Goal: Task Accomplishment & Management: Manage account settings

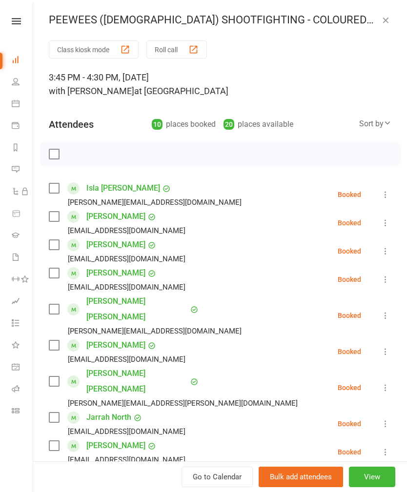
scroll to position [49, 0]
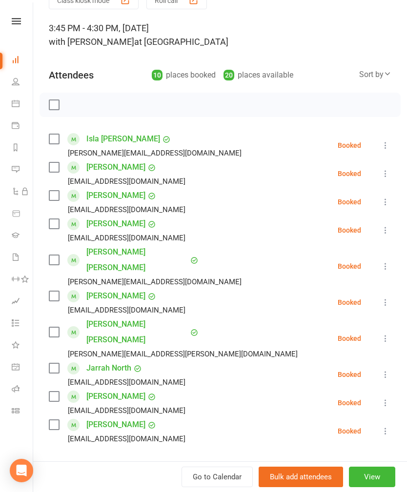
click at [386, 334] on icon at bounding box center [385, 339] width 10 height 10
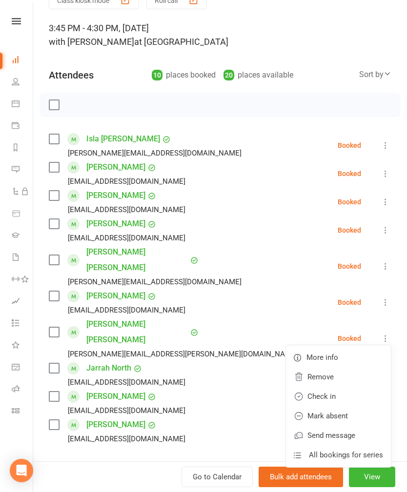
click at [330, 406] on link "Mark absent" at bounding box center [338, 416] width 105 height 20
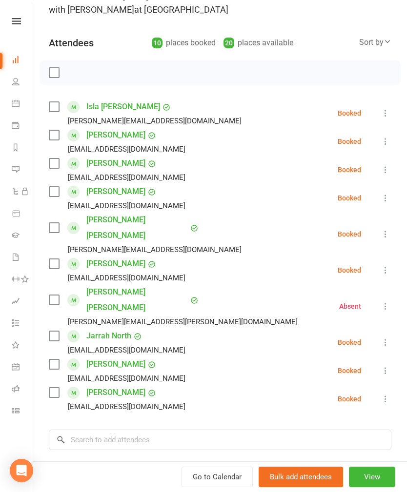
scroll to position [83, 0]
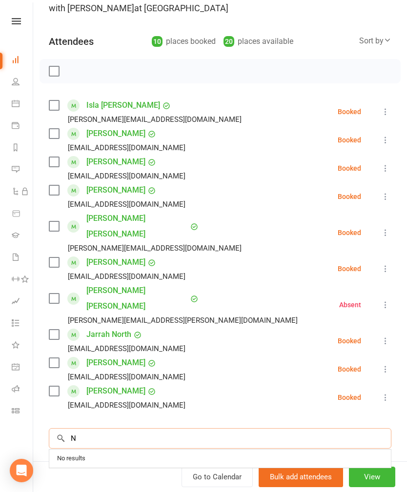
type input "N"
click at [324, 395] on div "Class kiosk mode Roll call 3:45 PM - 4:30 PM, [DATE] with [PERSON_NAME] at Spek…" at bounding box center [220, 272] width 374 height 629
click at [321, 428] on input "search" at bounding box center [220, 438] width 342 height 20
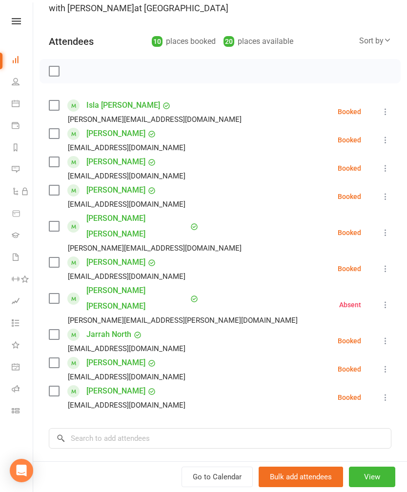
click at [325, 431] on div "Class kiosk mode Roll call 3:45 PM - 4:30 PM, [DATE] with [PERSON_NAME] at Spek…" at bounding box center [220, 272] width 374 height 629
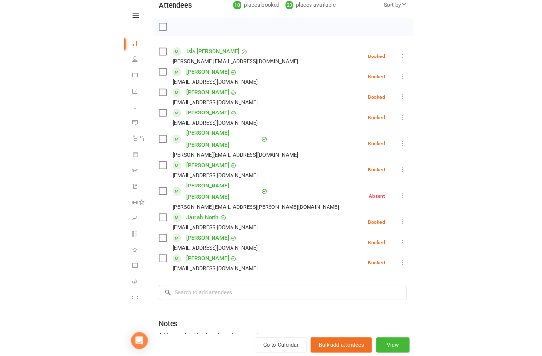
scroll to position [118, 0]
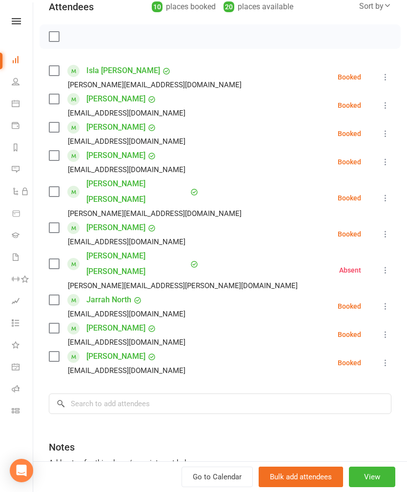
click at [385, 78] on icon at bounding box center [385, 77] width 10 height 10
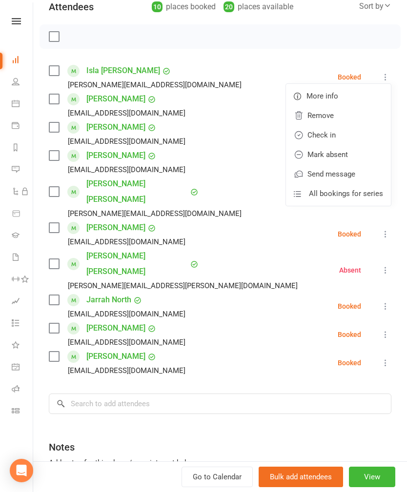
click at [322, 137] on link "Check in" at bounding box center [338, 135] width 105 height 20
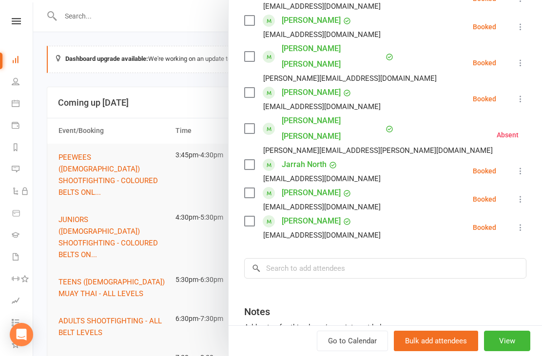
scroll to position [255, 0]
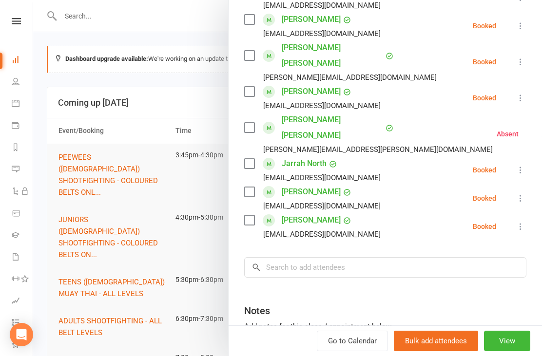
click at [406, 165] on icon at bounding box center [521, 170] width 10 height 10
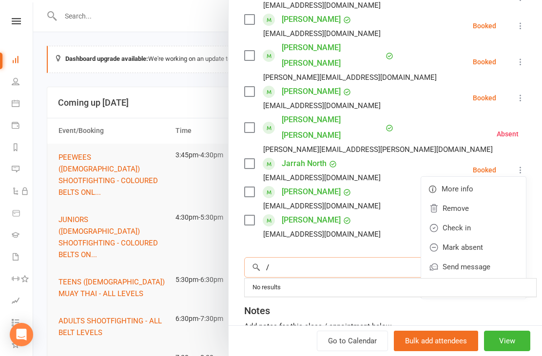
type input "/"
click at [318, 297] on div "Notes" at bounding box center [385, 309] width 282 height 24
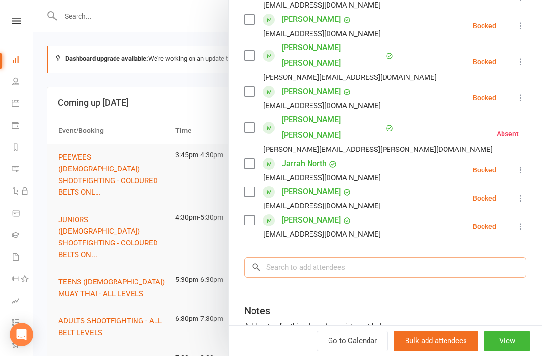
click at [352, 257] on input "search" at bounding box center [385, 267] width 282 height 20
click at [395, 213] on li "[PERSON_NAME] [PERSON_NAME][EMAIL_ADDRESS][DOMAIN_NAME] Booked More info Remove…" at bounding box center [385, 227] width 282 height 28
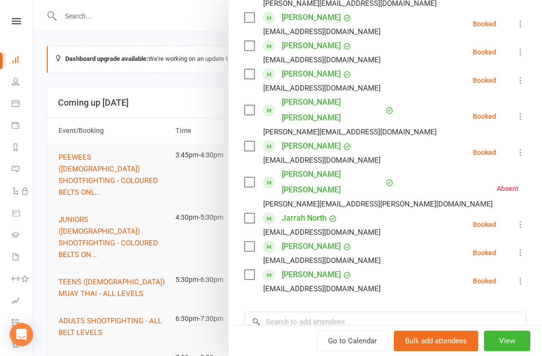
scroll to position [200, 0]
click at [406, 248] on icon at bounding box center [521, 253] width 10 height 10
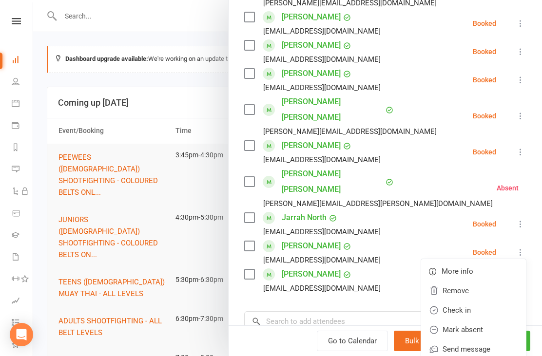
click at [406, 301] on link "Check in" at bounding box center [473, 311] width 105 height 20
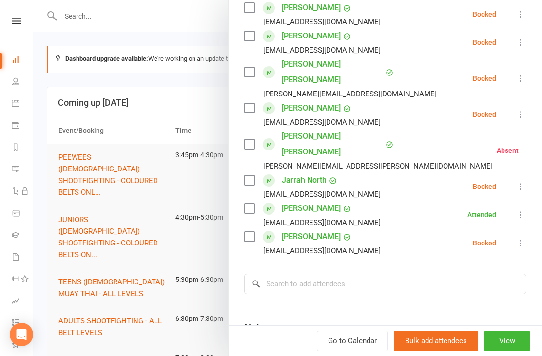
scroll to position [241, 0]
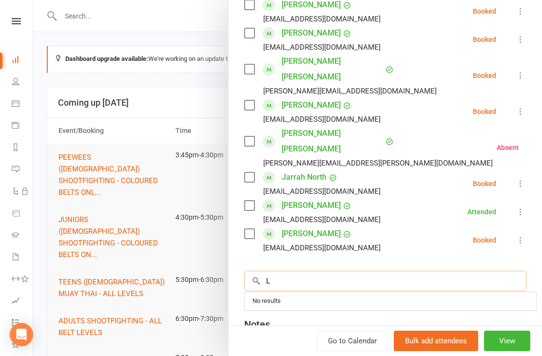
type input "L"
click at [326, 295] on div "No results" at bounding box center [391, 302] width 284 height 14
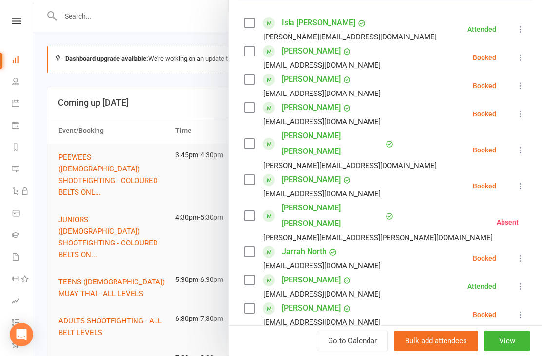
scroll to position [167, 0]
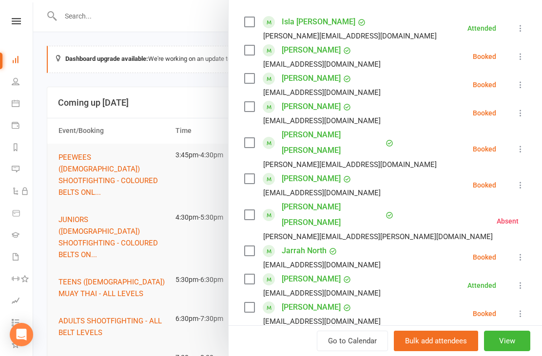
click at [406, 309] on icon at bounding box center [521, 314] width 10 height 10
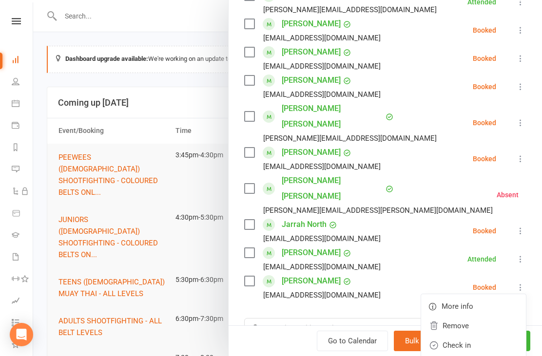
scroll to position [197, 0]
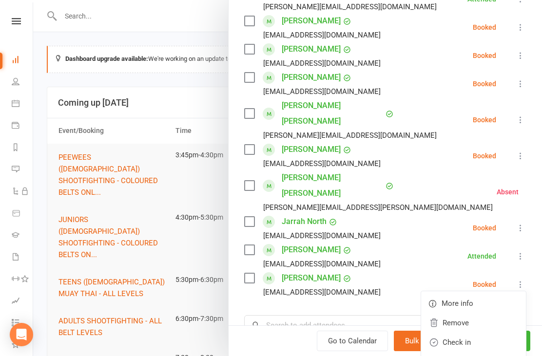
click at [330, 275] on div "Class kiosk mode Roll call 3:45 PM - 4:30 PM, [DATE] with [PERSON_NAME] at Spek…" at bounding box center [386, 159] width 314 height 629
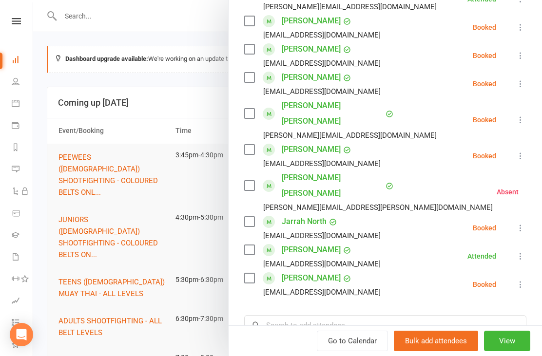
click at [313, 271] on link "[PERSON_NAME]" at bounding box center [311, 279] width 59 height 16
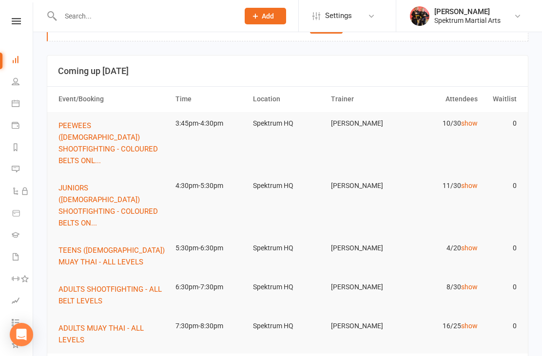
scroll to position [90, 0]
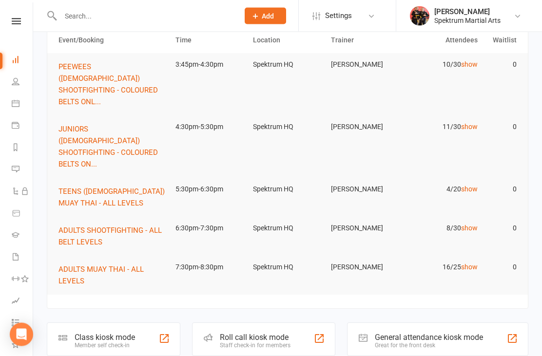
click at [143, 73] on button "PEEWEES ([DEMOGRAPHIC_DATA]) SHOOTFIGHTING - COLOURED BELTS ONL..." at bounding box center [113, 84] width 108 height 47
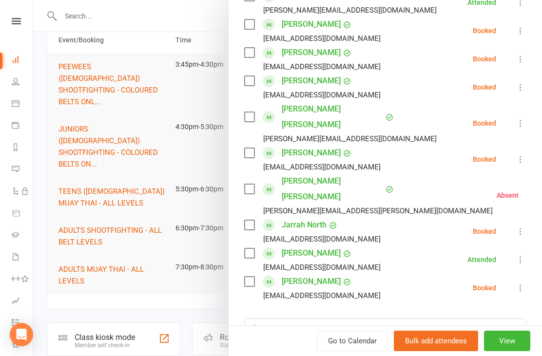
scroll to position [200, 0]
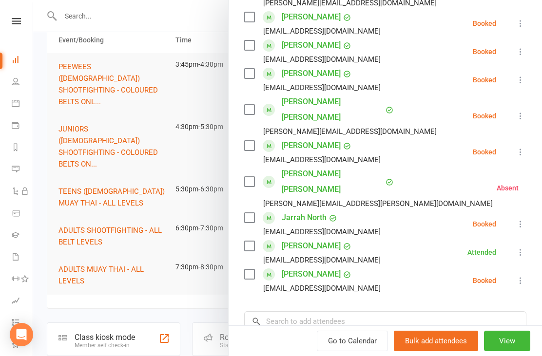
click at [406, 276] on icon at bounding box center [521, 281] width 10 height 10
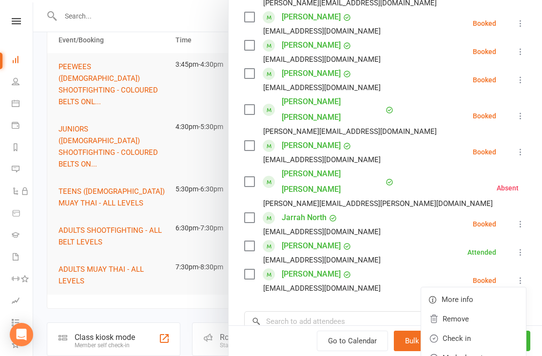
click at [406, 329] on link "Check in" at bounding box center [473, 339] width 105 height 20
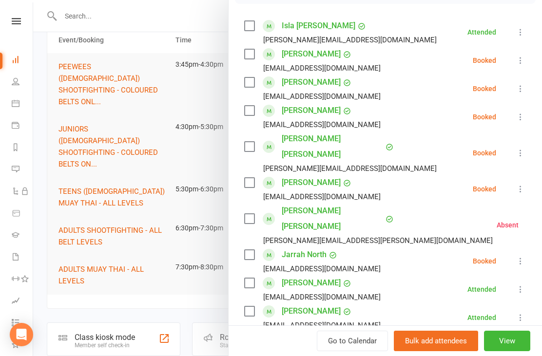
scroll to position [163, 0]
click at [324, 176] on link "[PERSON_NAME]" at bounding box center [311, 184] width 59 height 16
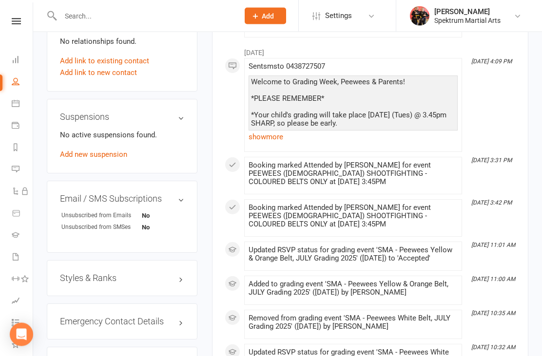
click at [160, 284] on h3 "Styles & Ranks" at bounding box center [122, 279] width 124 height 10
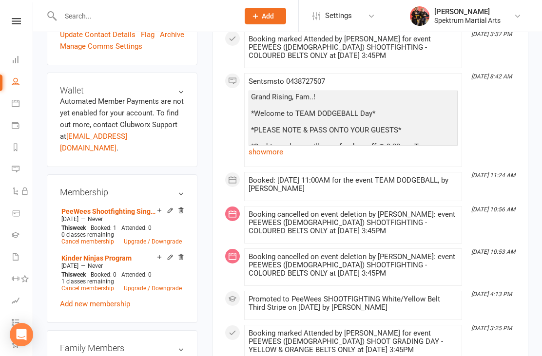
scroll to position [232, 0]
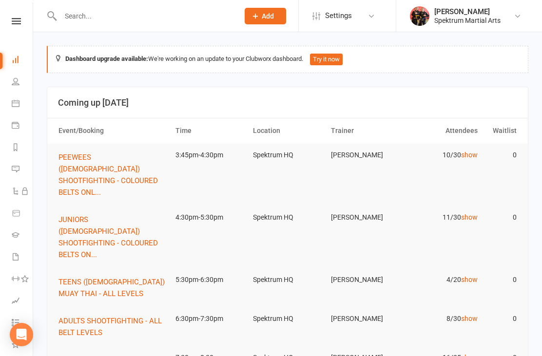
click at [111, 164] on span "PEEWEES ([DEMOGRAPHIC_DATA]) SHOOTFIGHTING - COLOURED BELTS ONL..." at bounding box center [108, 175] width 99 height 44
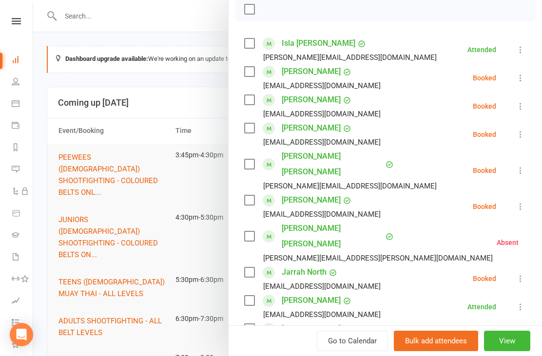
scroll to position [147, 0]
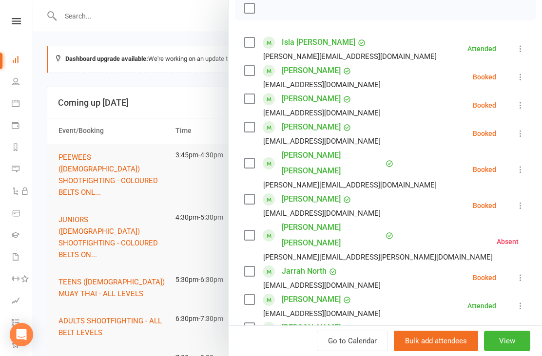
click at [406, 132] on icon at bounding box center [521, 134] width 10 height 10
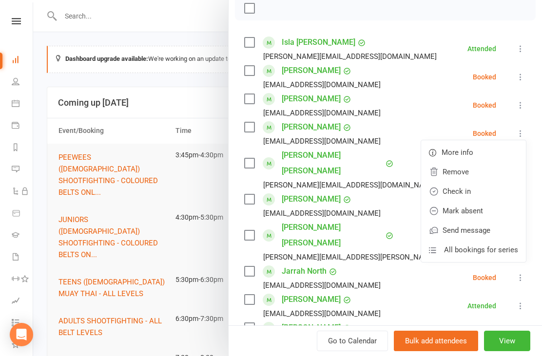
click at [406, 195] on link "Check in" at bounding box center [473, 192] width 105 height 20
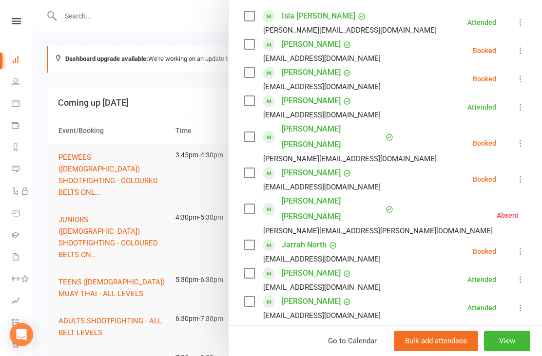
scroll to position [174, 0]
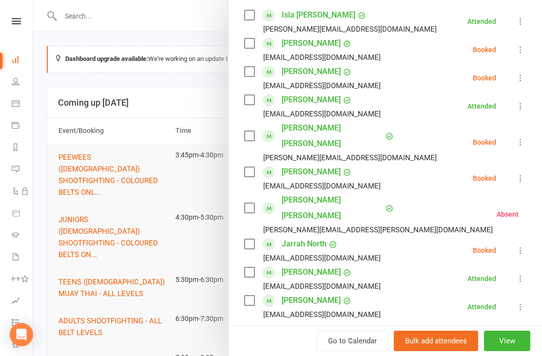
click at [302, 236] on link "Jarrah North" at bounding box center [304, 244] width 45 height 16
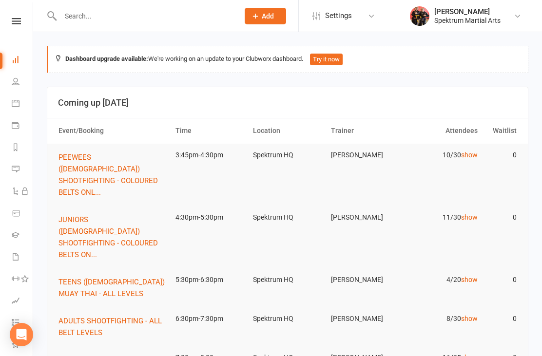
click at [147, 168] on span "PEEWEES ([DEMOGRAPHIC_DATA]) SHOOTFIGHTING - COLOURED BELTS ONL..." at bounding box center [108, 175] width 99 height 44
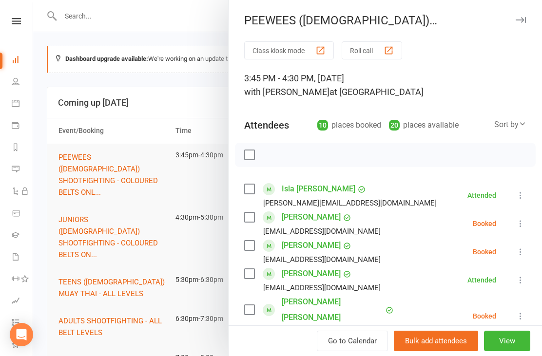
scroll to position [314, 0]
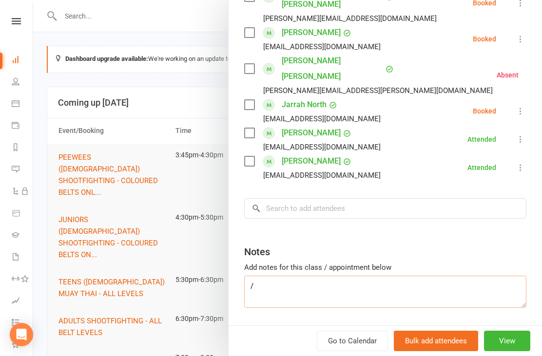
click at [292, 276] on textarea "/" at bounding box center [385, 292] width 282 height 32
type textarea "/"
click at [406, 202] on div "Class kiosk mode Roll call 3:45 PM - 4:30 PM, [DATE] with [PERSON_NAME] at Spek…" at bounding box center [386, 50] width 314 height 645
click at [333, 276] on textarea "/" at bounding box center [385, 292] width 282 height 32
click at [327, 206] on div "Class kiosk mode Roll call 3:45 PM - 4:30 PM, [DATE] with [PERSON_NAME] at Spek…" at bounding box center [386, 42] width 314 height 629
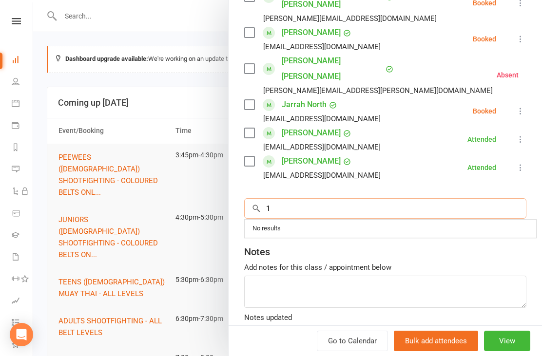
type input "1"
click at [295, 238] on div "Notes" at bounding box center [385, 250] width 282 height 24
click at [305, 198] on input "search" at bounding box center [385, 208] width 282 height 20
click at [336, 238] on div "Notes" at bounding box center [385, 250] width 282 height 24
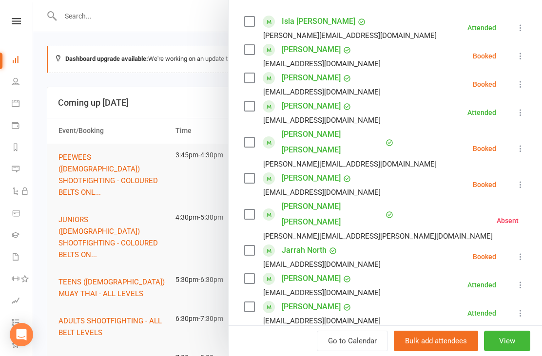
scroll to position [167, 0]
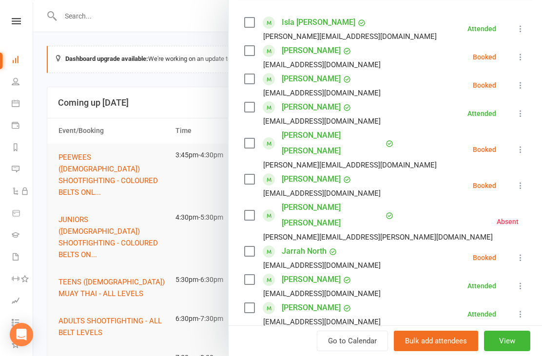
click at [318, 130] on link "[PERSON_NAME] [PERSON_NAME]" at bounding box center [332, 143] width 101 height 31
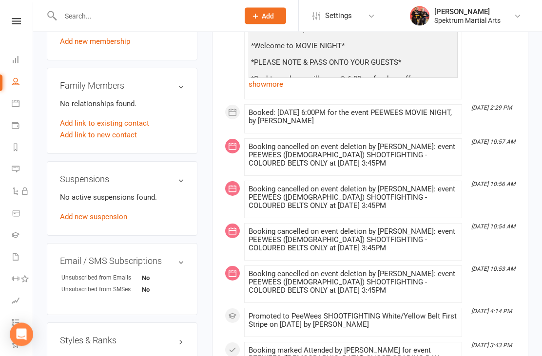
scroll to position [565, 0]
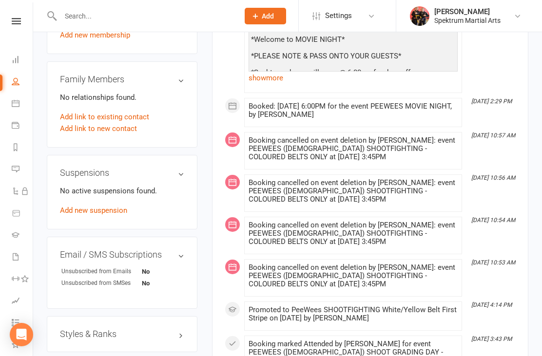
click at [155, 330] on h3 "Styles & Ranks" at bounding box center [122, 335] width 124 height 10
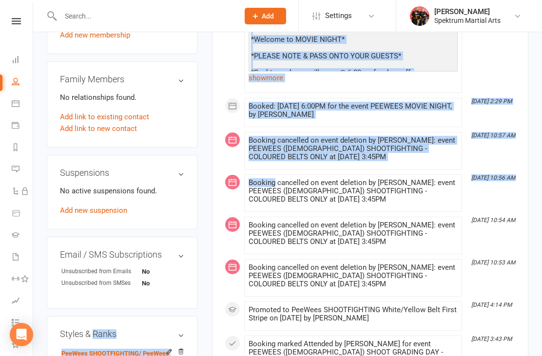
click at [155, 273] on div "Email / SMS Subscriptions edit Unsubscribed from Emails No Unsubscribed from SM…" at bounding box center [122, 273] width 151 height 72
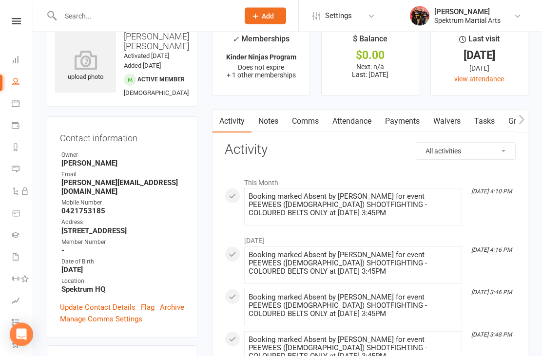
scroll to position [0, 0]
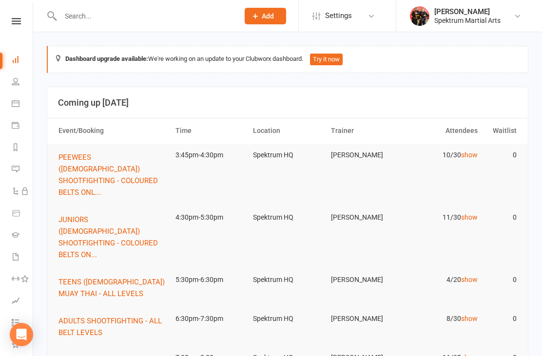
click at [109, 216] on span "JUNIORS ([DEMOGRAPHIC_DATA]) SHOOTFIGHTING - COLOURED BELTS ON..." at bounding box center [108, 238] width 99 height 44
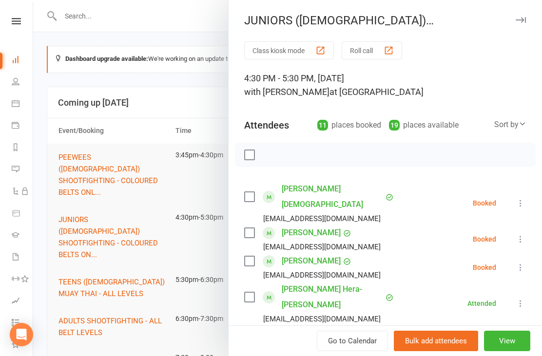
click at [110, 169] on div at bounding box center [287, 178] width 509 height 356
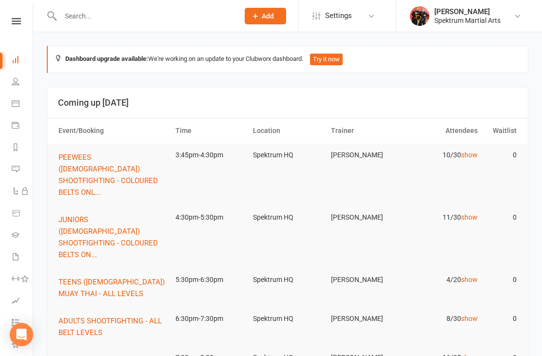
click at [115, 172] on span "PEEWEES ([DEMOGRAPHIC_DATA]) SHOOTFIGHTING - COLOURED BELTS ONL..." at bounding box center [108, 175] width 99 height 44
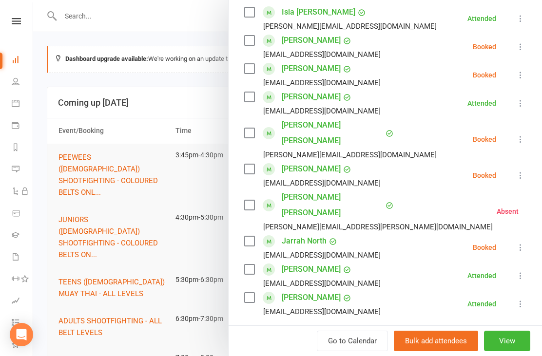
scroll to position [178, 0]
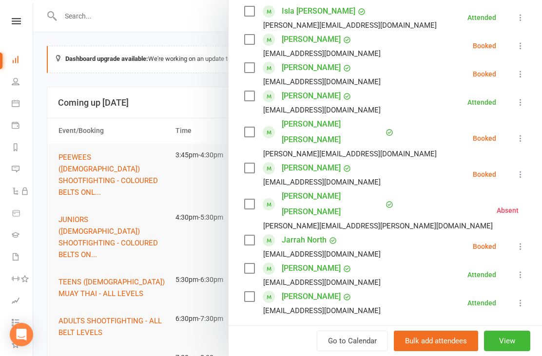
click at [303, 233] on link "Jarrah North" at bounding box center [304, 241] width 45 height 16
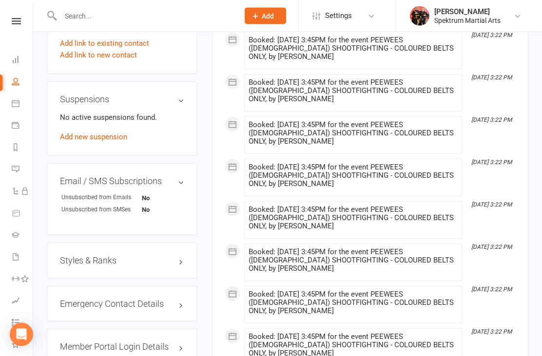
scroll to position [577, 0]
click at [154, 258] on h3 "Styles & Ranks" at bounding box center [122, 261] width 124 height 10
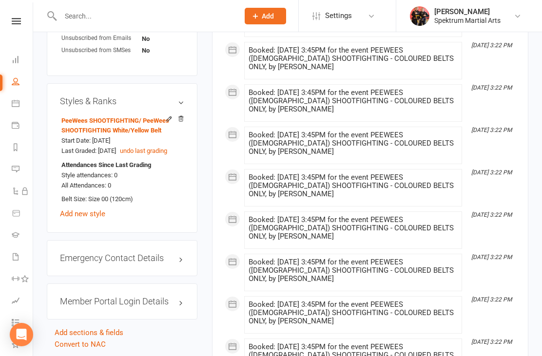
scroll to position [736, 0]
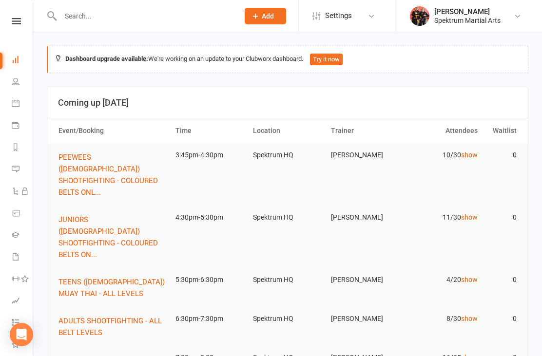
click at [92, 164] on span "PEEWEES ([DEMOGRAPHIC_DATA]) SHOOTFIGHTING - COLOURED BELTS ONL..." at bounding box center [108, 175] width 99 height 44
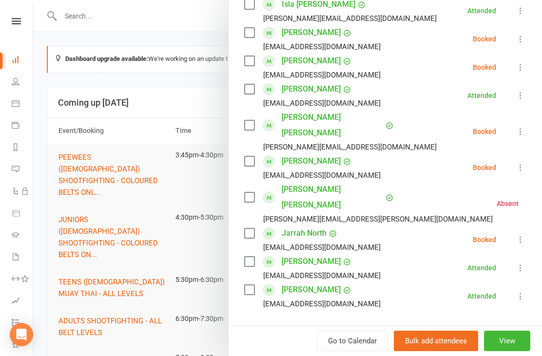
scroll to position [200, 0]
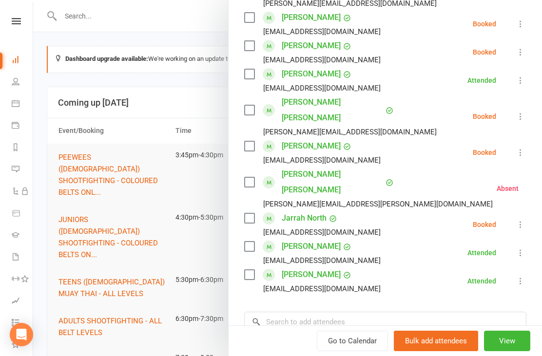
click at [295, 99] on link "[PERSON_NAME] [PERSON_NAME]" at bounding box center [332, 110] width 101 height 31
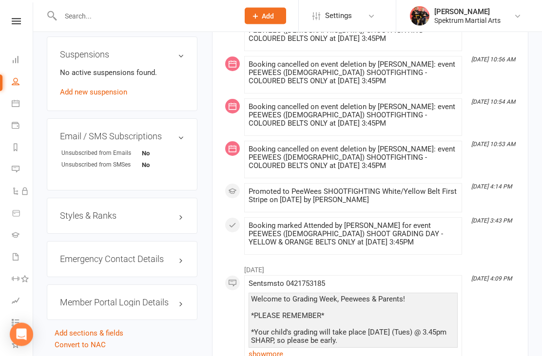
click at [142, 212] on h3 "Styles & Ranks" at bounding box center [122, 217] width 124 height 10
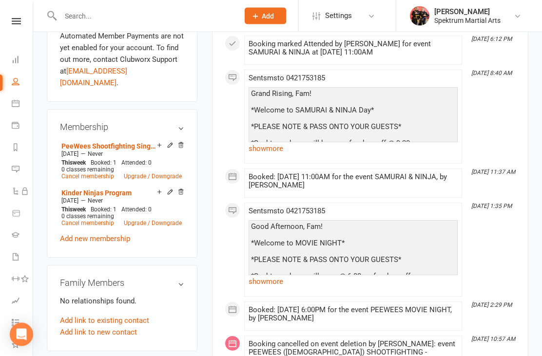
scroll to position [352, 0]
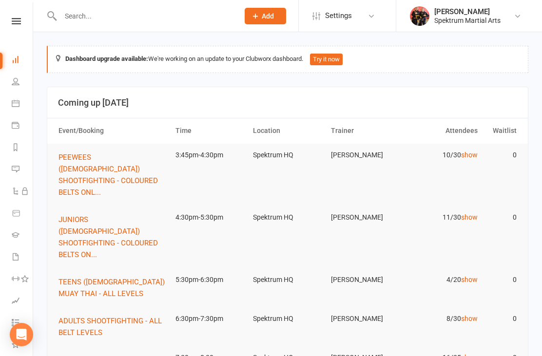
click at [98, 221] on span "JUNIORS ([DEMOGRAPHIC_DATA]) SHOOTFIGHTING - COLOURED BELTS ON..." at bounding box center [108, 238] width 99 height 44
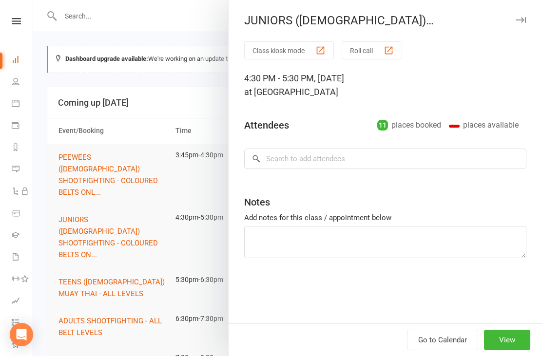
click at [105, 166] on div at bounding box center [287, 178] width 509 height 356
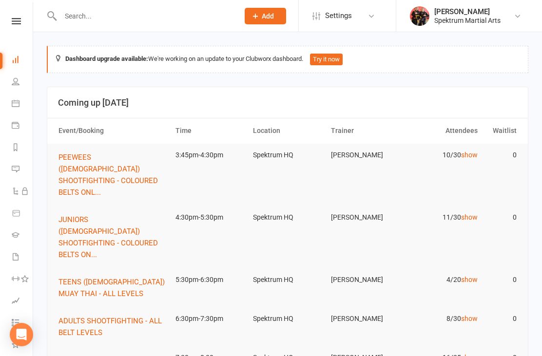
click at [111, 162] on button "PEEWEES ([DEMOGRAPHIC_DATA]) SHOOTFIGHTING - COLOURED BELTS ONL..." at bounding box center [113, 175] width 108 height 47
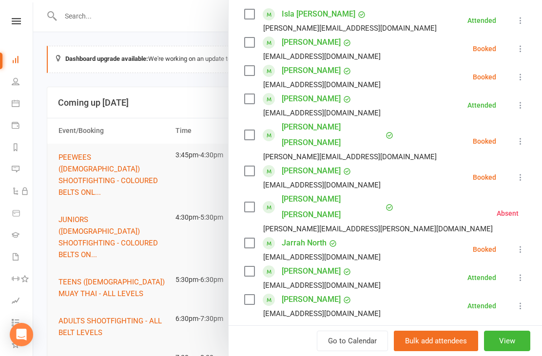
scroll to position [176, 0]
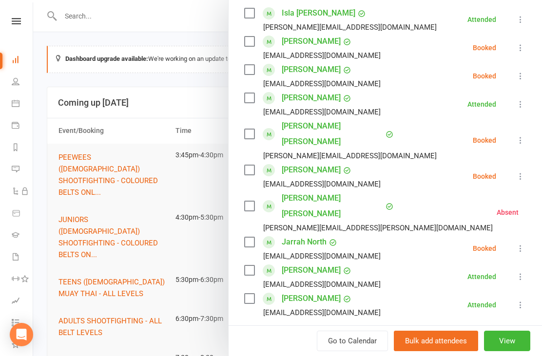
click at [324, 42] on link "[PERSON_NAME]" at bounding box center [311, 42] width 59 height 16
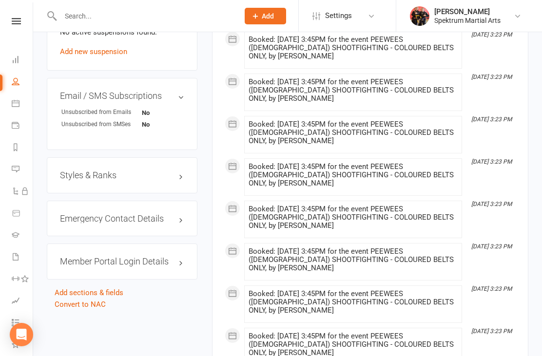
scroll to position [663, 0]
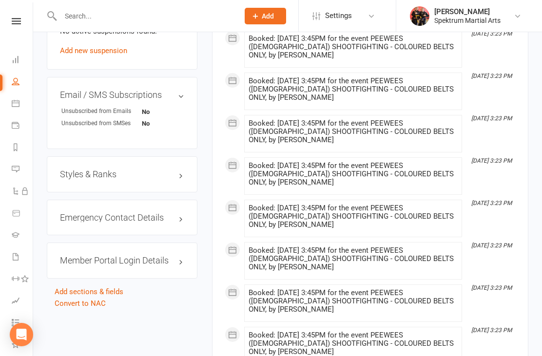
click at [138, 170] on h3 "Styles & Ranks" at bounding box center [122, 175] width 124 height 10
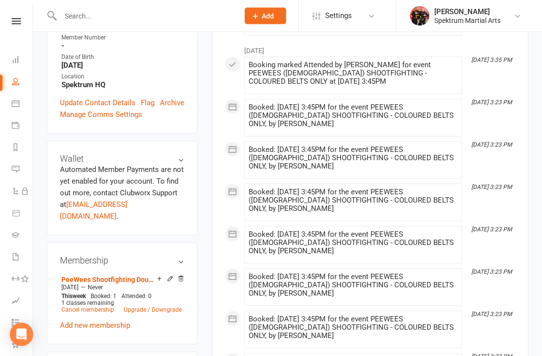
scroll to position [0, 0]
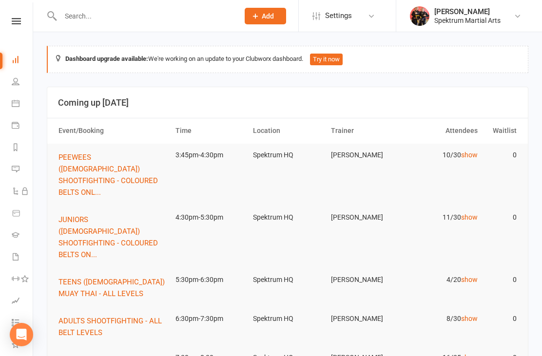
click at [122, 167] on span "PEEWEES ([DEMOGRAPHIC_DATA]) SHOOTFIGHTING - COLOURED BELTS ONL..." at bounding box center [108, 175] width 99 height 44
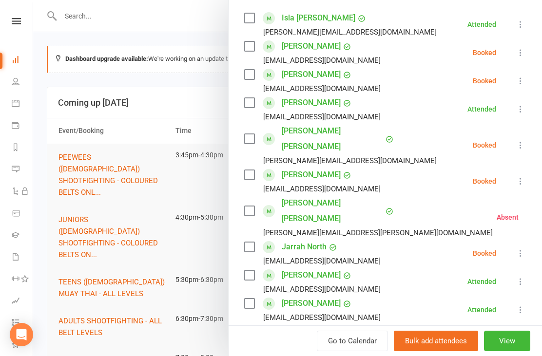
scroll to position [172, 0]
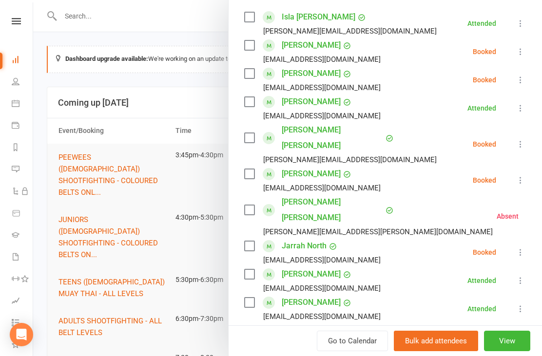
click at [314, 166] on link "[PERSON_NAME]" at bounding box center [311, 174] width 59 height 16
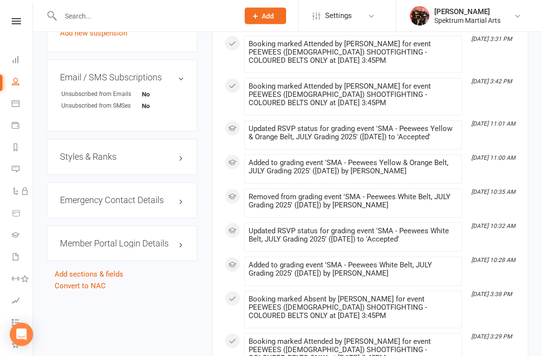
click at [159, 162] on h3 "Styles & Ranks" at bounding box center [122, 158] width 124 height 10
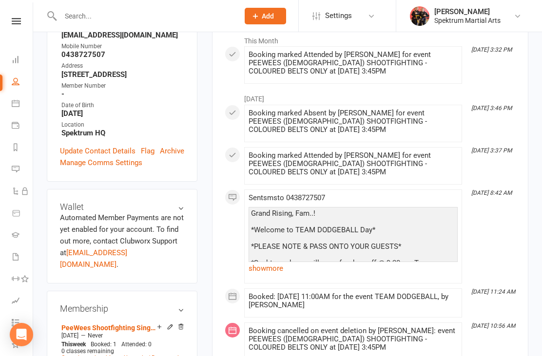
scroll to position [69, 0]
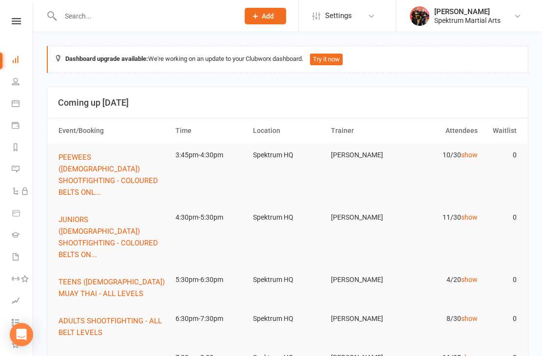
click at [115, 156] on span "PEEWEES ([DEMOGRAPHIC_DATA]) SHOOTFIGHTING - COLOURED BELTS ONL..." at bounding box center [108, 175] width 99 height 44
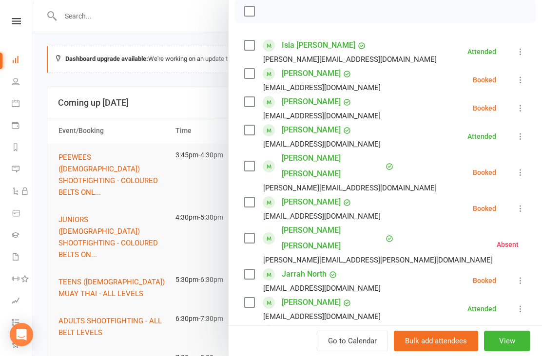
scroll to position [143, 0]
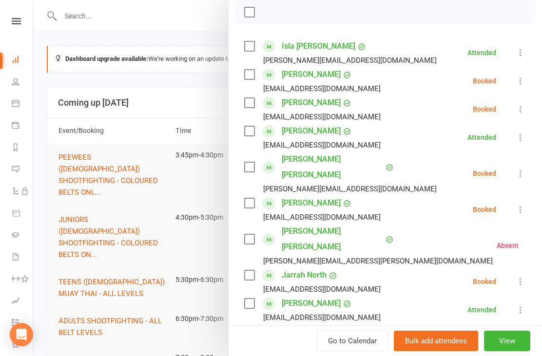
click at [406, 205] on icon at bounding box center [521, 210] width 10 height 10
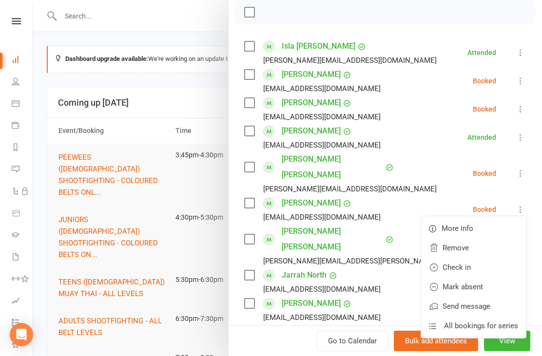
click at [406, 258] on link "Check in" at bounding box center [473, 268] width 105 height 20
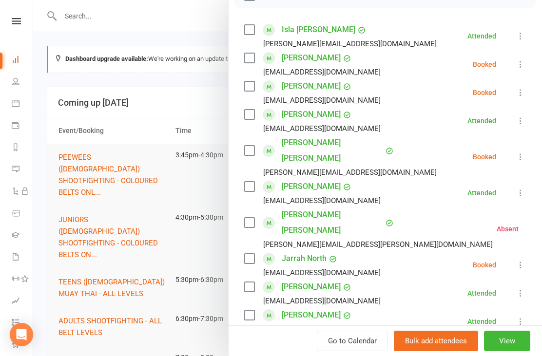
scroll to position [159, 0]
click at [406, 94] on button at bounding box center [521, 93] width 12 height 12
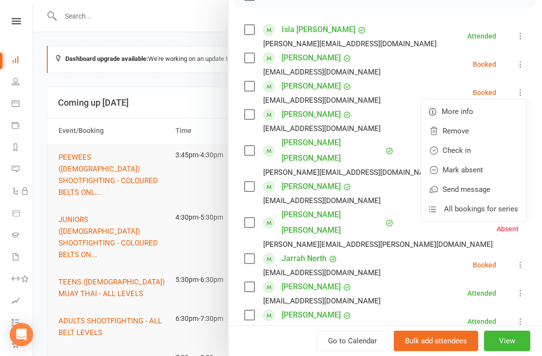
click at [406, 149] on link "Check in" at bounding box center [473, 151] width 105 height 20
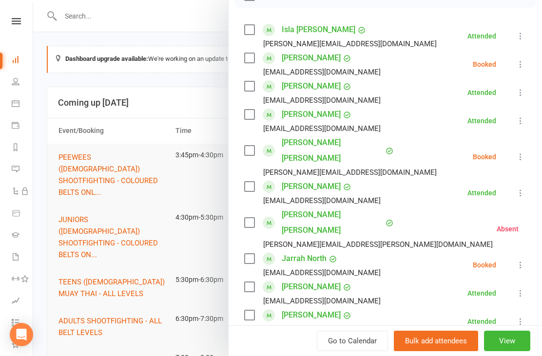
click at [406, 152] on icon at bounding box center [521, 157] width 10 height 10
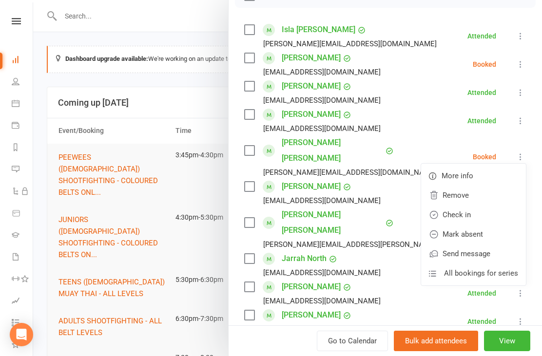
click at [406, 206] on link "Check in" at bounding box center [473, 215] width 105 height 20
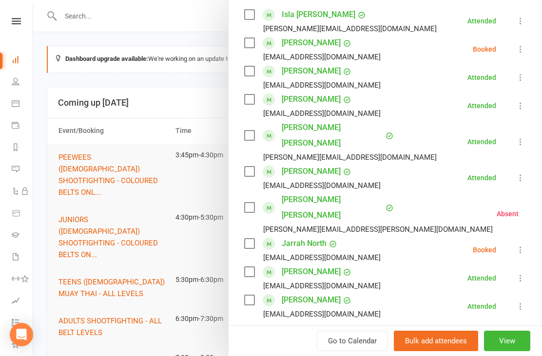
scroll to position [174, 0]
click at [406, 246] on icon at bounding box center [521, 251] width 10 height 10
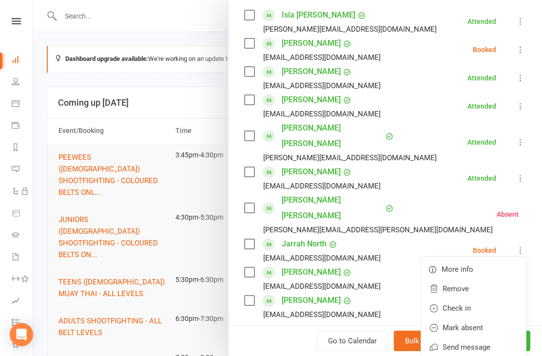
click at [356, 295] on div "Class kiosk mode Roll call 3:45 PM - 4:30 PM, [DATE] with [PERSON_NAME] at Spek…" at bounding box center [386, 181] width 314 height 629
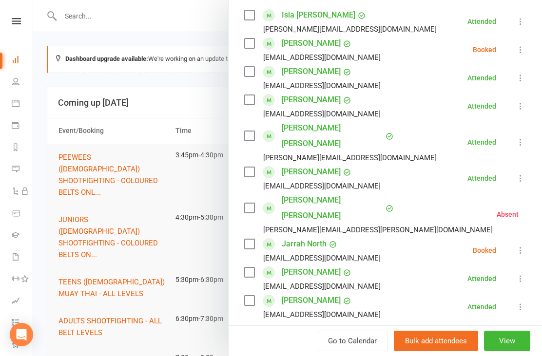
click at [406, 246] on icon at bounding box center [521, 251] width 10 height 10
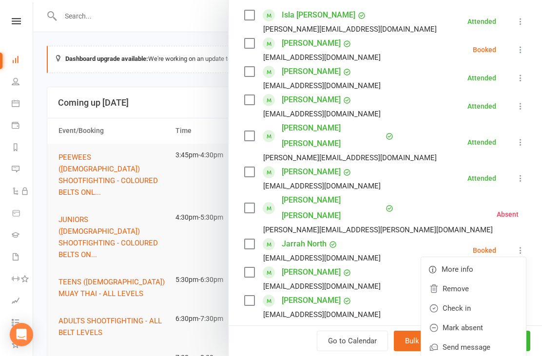
click at [406, 318] on link "Mark absent" at bounding box center [473, 328] width 105 height 20
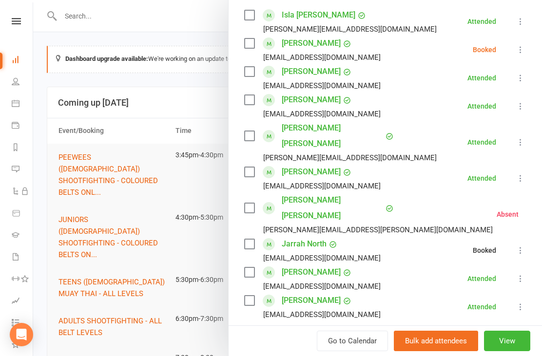
click at [406, 55] on button at bounding box center [521, 50] width 12 height 12
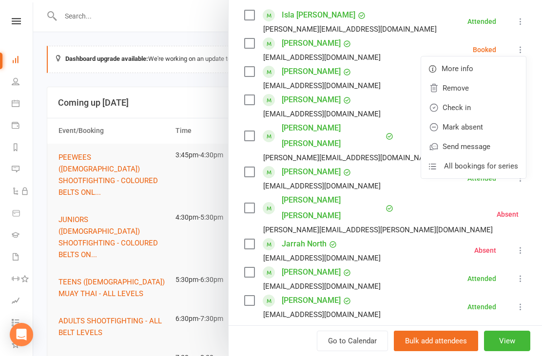
click at [406, 126] on link "Mark absent" at bounding box center [473, 128] width 105 height 20
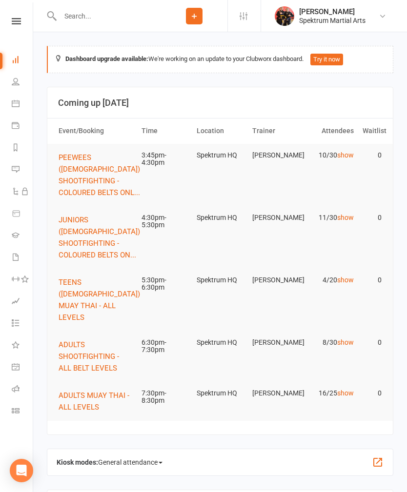
click at [75, 237] on button "JUNIORS ([DEMOGRAPHIC_DATA]) SHOOTFIGHTING - COLOURED BELTS ON..." at bounding box center [103, 237] width 88 height 47
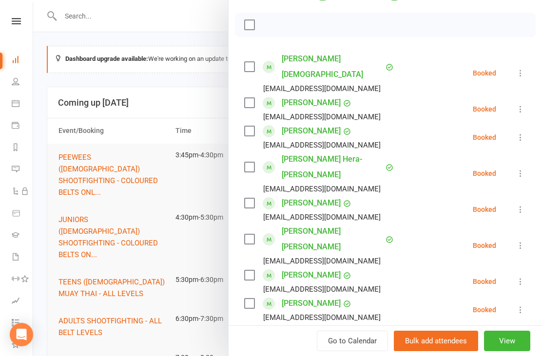
scroll to position [138, 0]
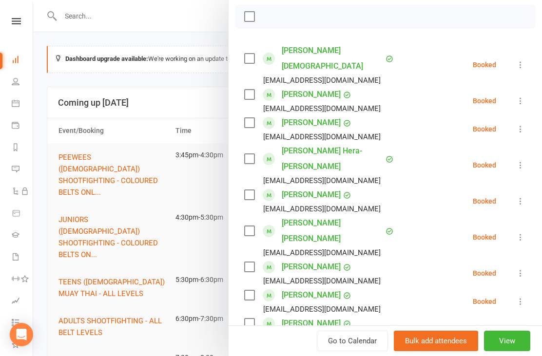
click at [406, 160] on icon at bounding box center [521, 165] width 10 height 10
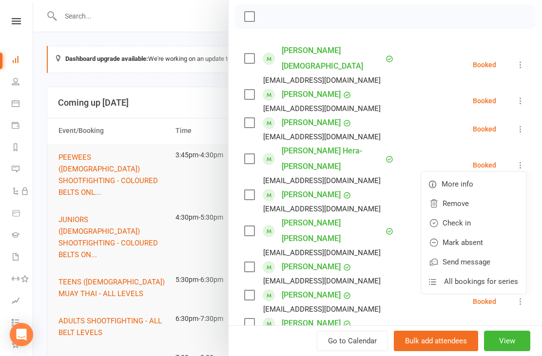
click at [406, 214] on link "Check in" at bounding box center [473, 224] width 105 height 20
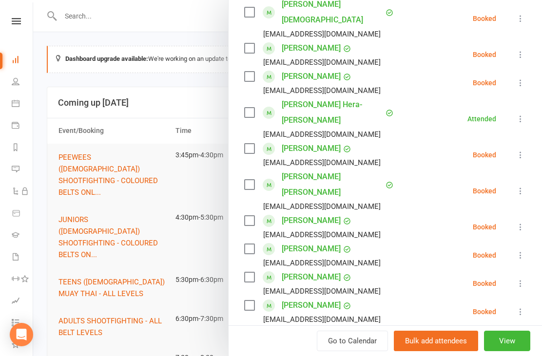
scroll to position [184, 0]
click at [406, 79] on icon at bounding box center [521, 84] width 10 height 10
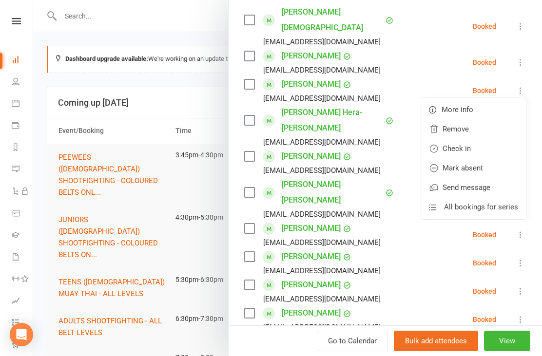
scroll to position [177, 0]
click at [406, 144] on icon at bounding box center [434, 149] width 10 height 10
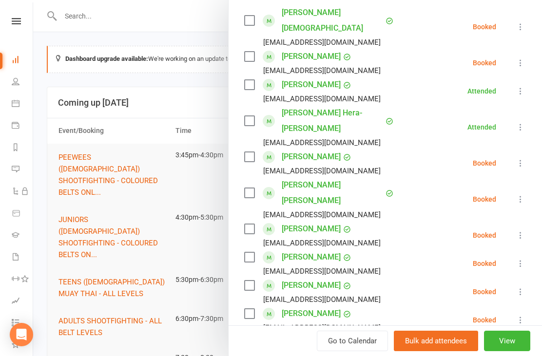
click at [315, 77] on link "[PERSON_NAME]" at bounding box center [311, 85] width 59 height 16
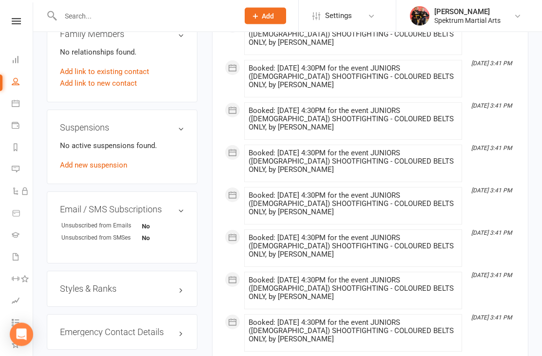
scroll to position [548, 0]
click at [154, 295] on h3 "Styles & Ranks" at bounding box center [122, 290] width 124 height 10
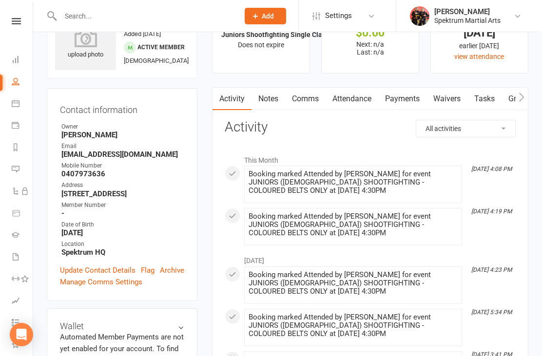
scroll to position [0, 0]
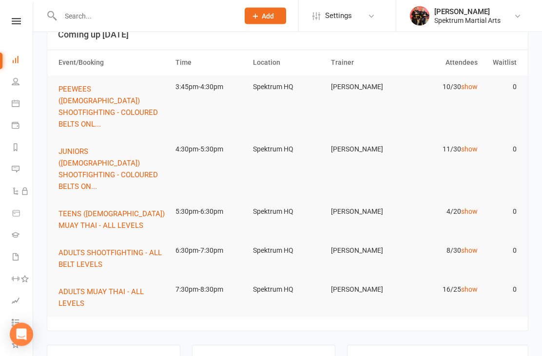
scroll to position [68, 0]
click at [100, 164] on button "JUNIORS ([DEMOGRAPHIC_DATA]) SHOOTFIGHTING - COLOURED BELTS ON..." at bounding box center [113, 169] width 108 height 47
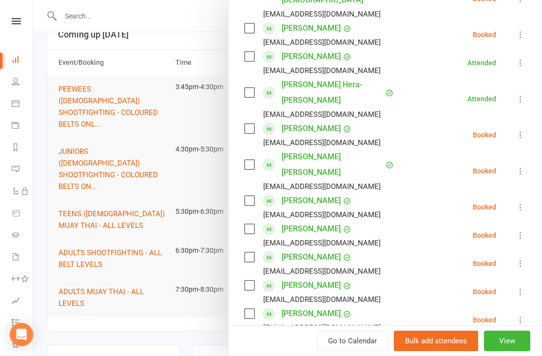
scroll to position [209, 0]
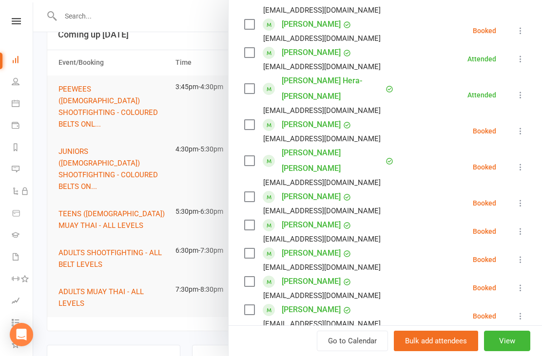
click at [406, 227] on icon at bounding box center [521, 232] width 10 height 10
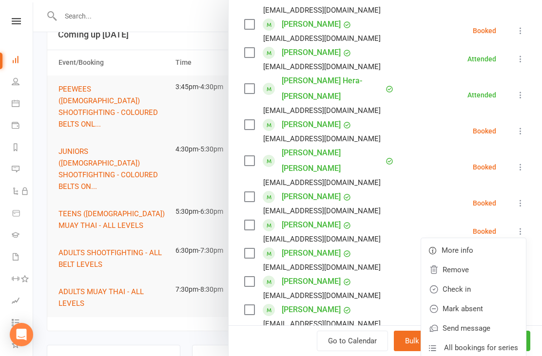
click at [406, 280] on link "Check in" at bounding box center [473, 290] width 105 height 20
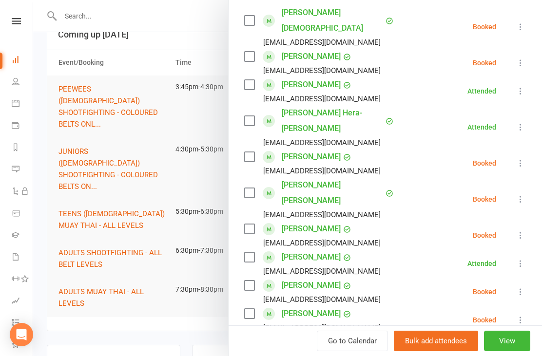
scroll to position [175, 0]
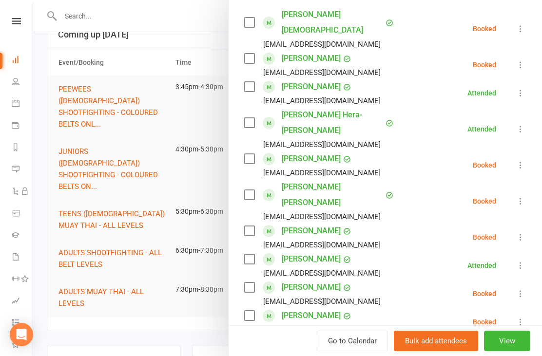
click at [406, 60] on icon at bounding box center [521, 65] width 10 height 10
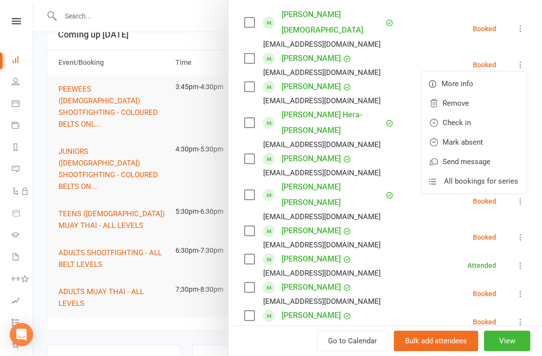
click at [406, 113] on link "Check in" at bounding box center [473, 123] width 105 height 20
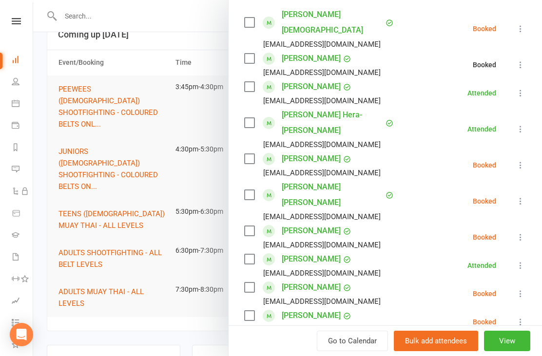
click at [406, 24] on icon at bounding box center [521, 29] width 10 height 10
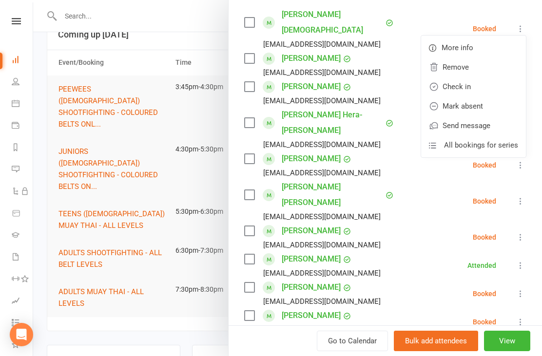
click at [406, 79] on link "Check in" at bounding box center [473, 87] width 105 height 20
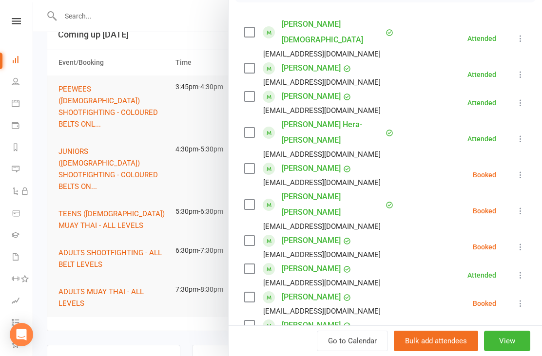
scroll to position [169, 0]
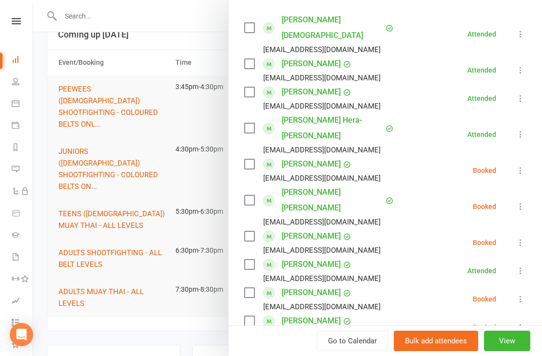
click at [406, 356] on div "Go to Calendar Bulk add attendees View" at bounding box center [386, 341] width 314 height 31
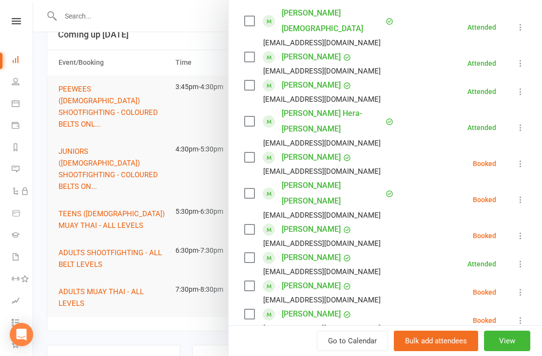
scroll to position [180, 0]
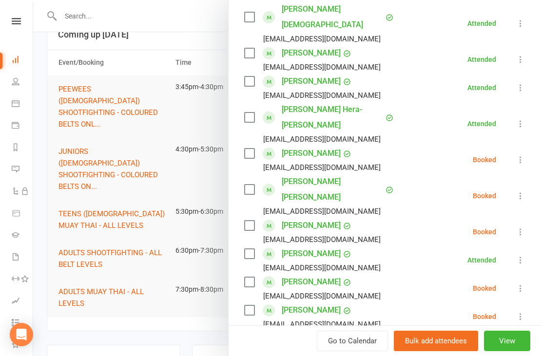
click at [138, 285] on div at bounding box center [287, 178] width 509 height 356
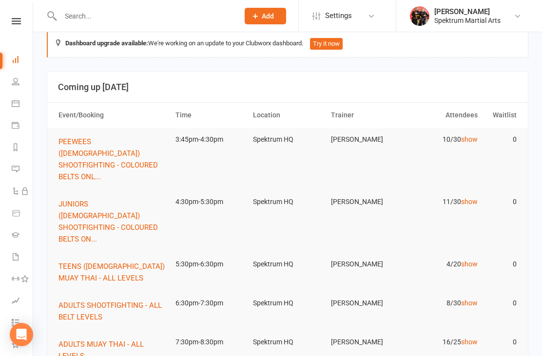
scroll to position [0, 0]
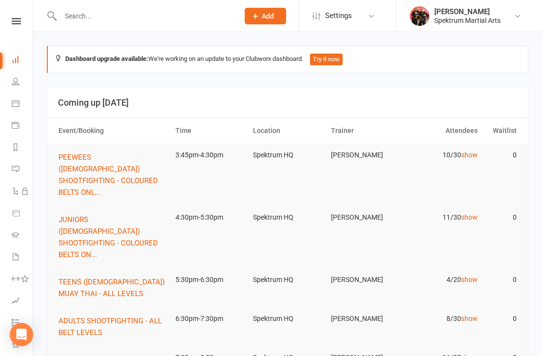
click at [19, 56] on icon at bounding box center [16, 60] width 8 height 8
click at [15, 103] on icon at bounding box center [15, 103] width 8 height 8
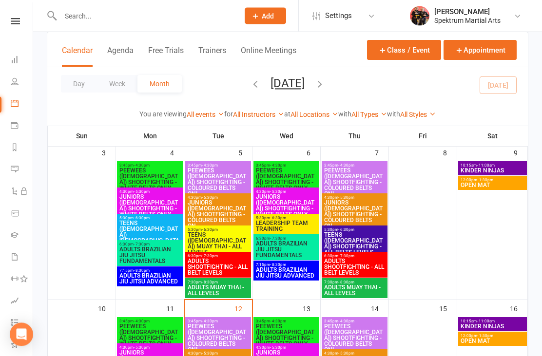
scroll to position [216, 0]
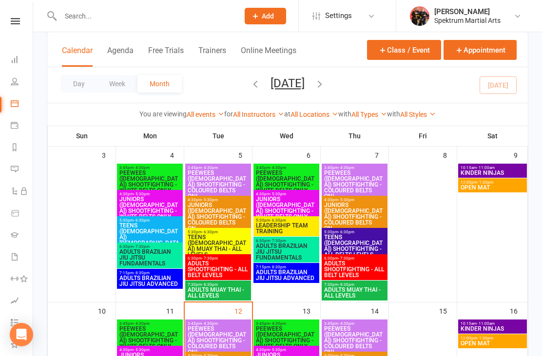
click at [210, 217] on span "JUNIORS ([DEMOGRAPHIC_DATA]) SHOOTFIGHTING - COLOURED BELTS ON..." at bounding box center [218, 216] width 62 height 29
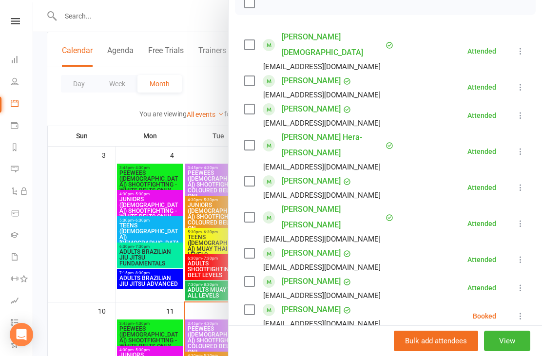
scroll to position [151, 0]
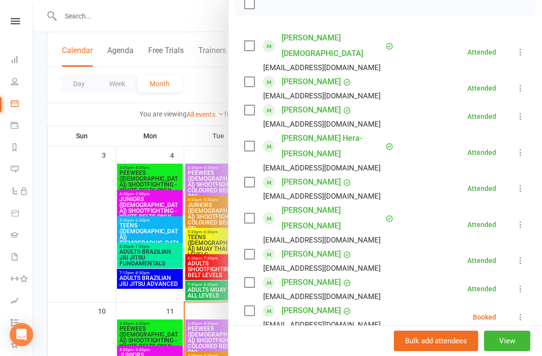
click at [107, 256] on div at bounding box center [287, 178] width 509 height 356
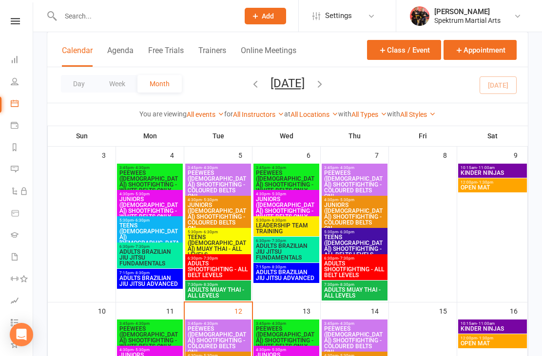
click at [290, 200] on span "JUNIORS (9-12yo) SHOOTFIGHTING - WHITE BELTS ONLY" at bounding box center [287, 208] width 62 height 23
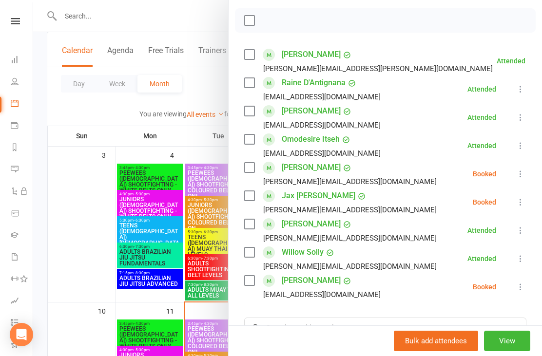
scroll to position [139, 0]
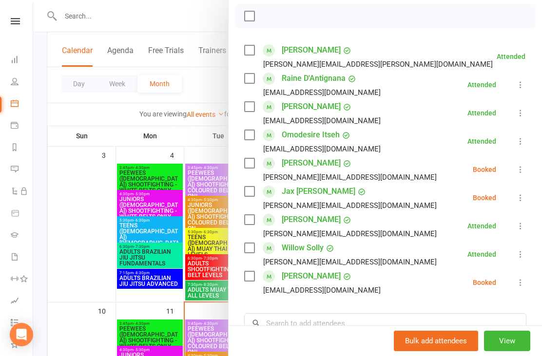
click at [183, 320] on div at bounding box center [287, 178] width 509 height 356
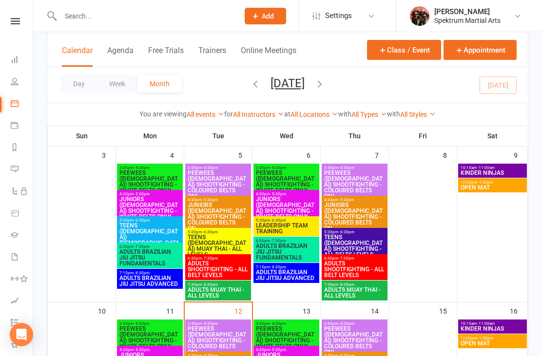
click at [354, 210] on span "JUNIORS ([DEMOGRAPHIC_DATA]) SHOOTFIGHTING - COLOURED BELTS ON..." at bounding box center [355, 216] width 62 height 29
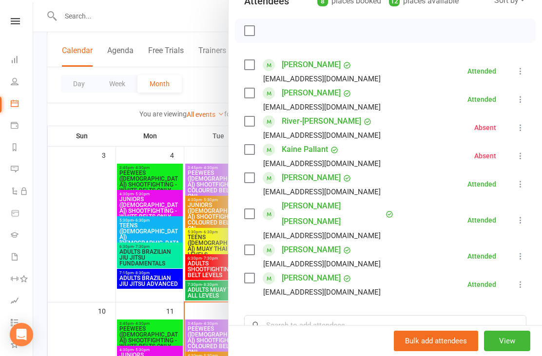
scroll to position [123, 0]
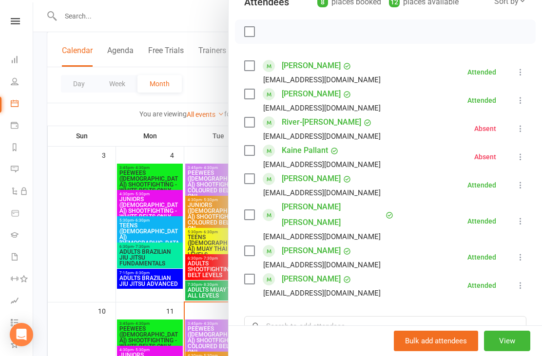
click at [150, 300] on div at bounding box center [287, 178] width 509 height 356
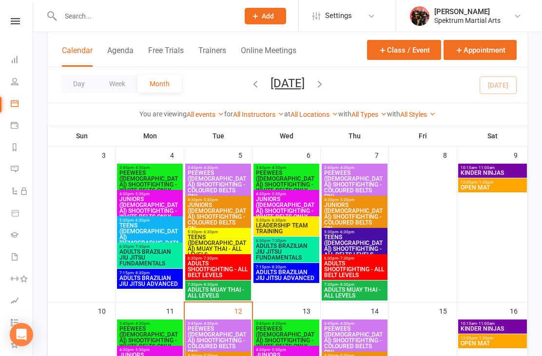
click at [161, 197] on span "JUNIORS (9-12yo) SHOOTFIGHTING - WHITE BELTS ONLY" at bounding box center [150, 208] width 62 height 23
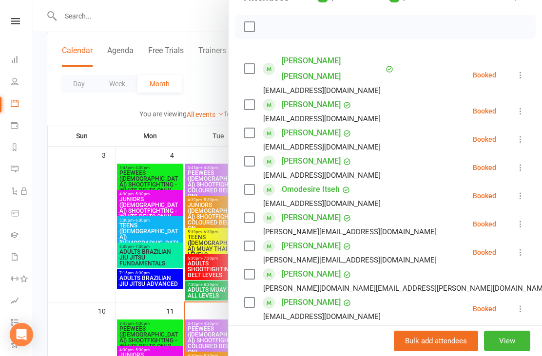
scroll to position [131, 0]
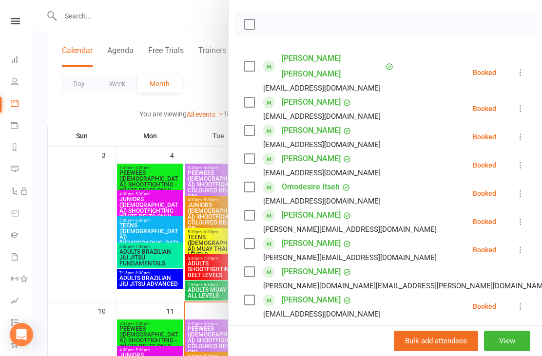
click at [198, 253] on div at bounding box center [287, 178] width 509 height 356
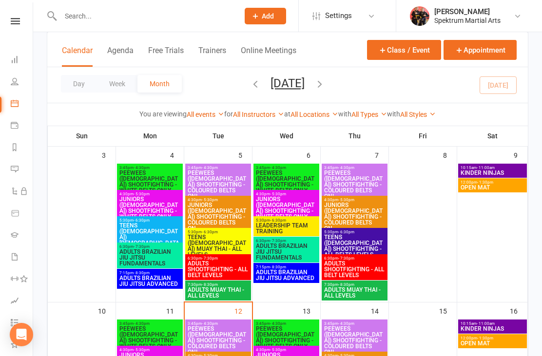
click at [209, 209] on span "JUNIORS ([DEMOGRAPHIC_DATA]) SHOOTFIGHTING - COLOURED BELTS ON..." at bounding box center [218, 216] width 62 height 29
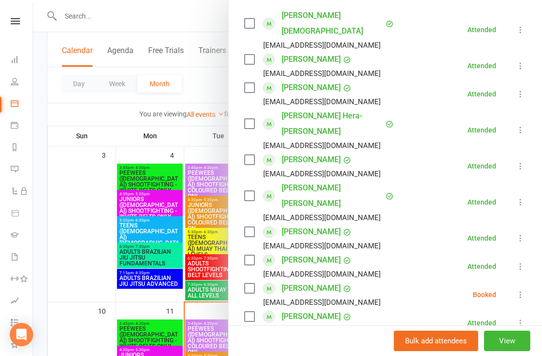
scroll to position [172, 0]
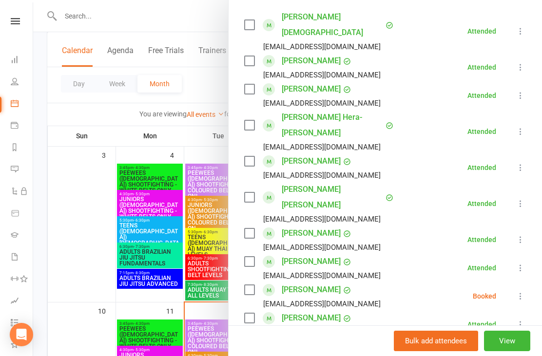
click at [117, 187] on div at bounding box center [287, 178] width 509 height 356
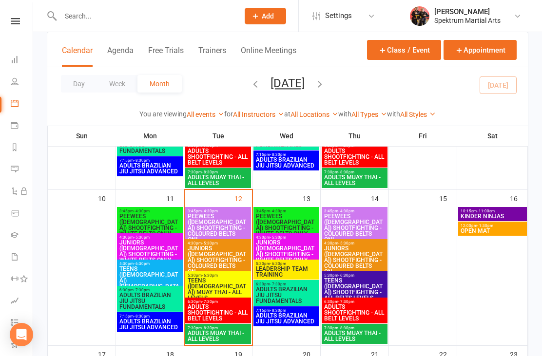
scroll to position [329, 0]
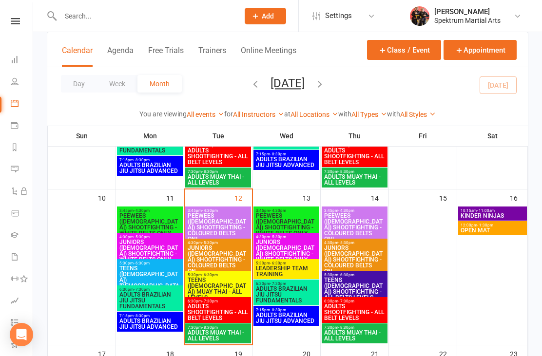
click at [161, 243] on span "JUNIORS (9-12yo) SHOOTFIGHTING - WHITE BELTS ONLY" at bounding box center [150, 250] width 62 height 23
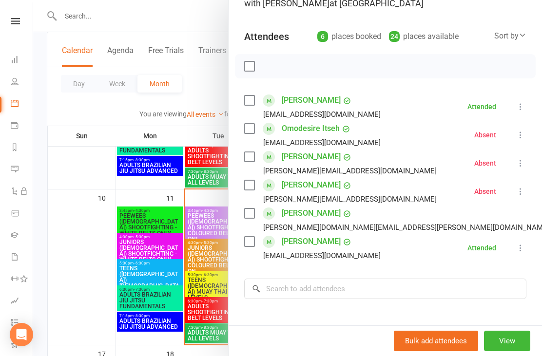
scroll to position [99, 0]
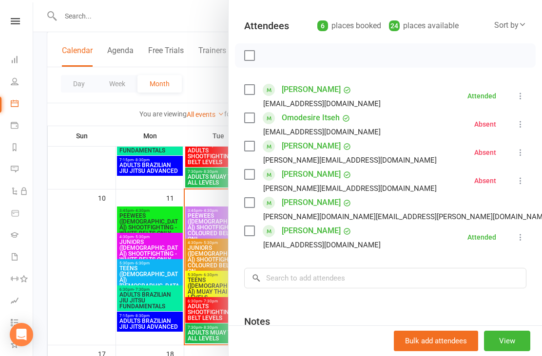
click at [160, 263] on div at bounding box center [287, 178] width 509 height 356
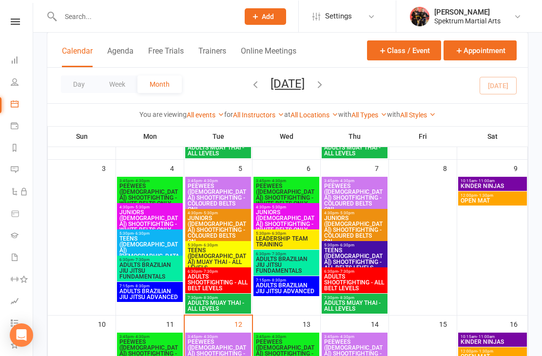
click at [334, 225] on span "JUNIORS ([DEMOGRAPHIC_DATA]) SHOOTFIGHTING - COLOURED BELTS ON..." at bounding box center [355, 229] width 62 height 29
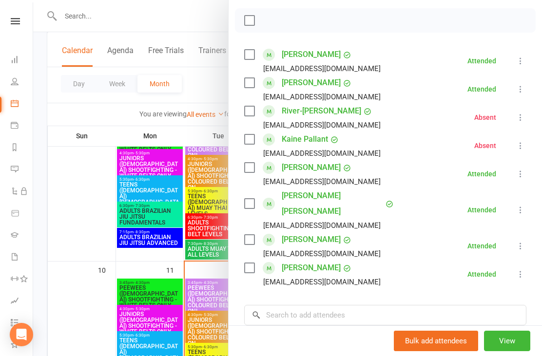
scroll to position [134, 0]
click at [170, 268] on div at bounding box center [287, 178] width 509 height 356
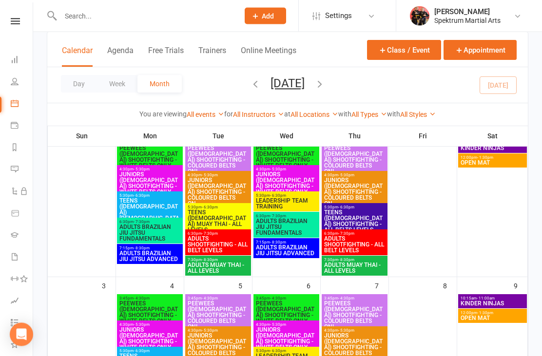
click at [354, 181] on span "JUNIORS ([DEMOGRAPHIC_DATA]) SHOOTFIGHTING - COLOURED BELTS ON..." at bounding box center [355, 192] width 62 height 29
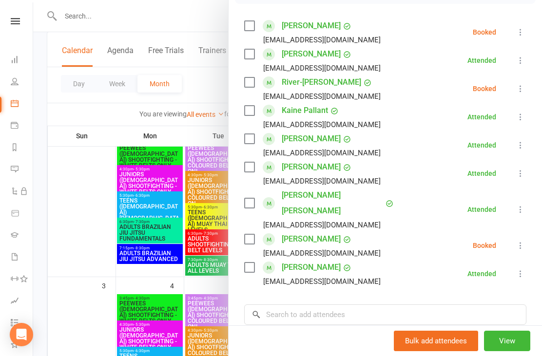
scroll to position [166, 0]
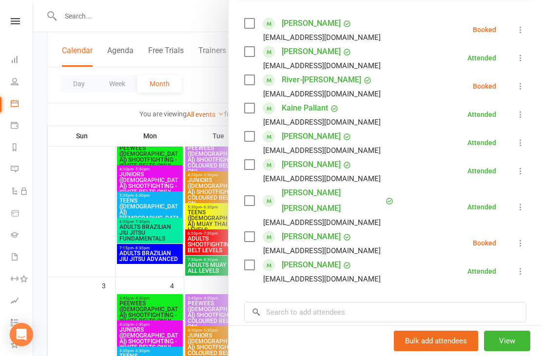
click at [153, 270] on div at bounding box center [287, 178] width 509 height 356
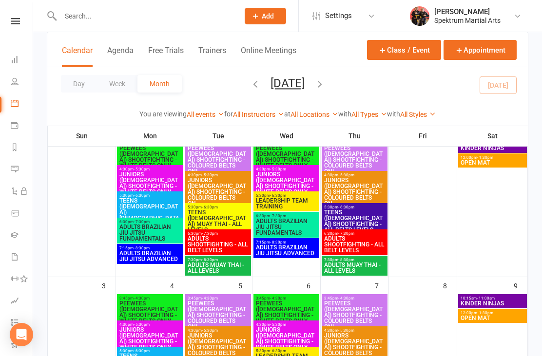
click at [221, 189] on span "JUNIORS ([DEMOGRAPHIC_DATA]) SHOOTFIGHTING - COLOURED BELTS ON..." at bounding box center [218, 191] width 62 height 29
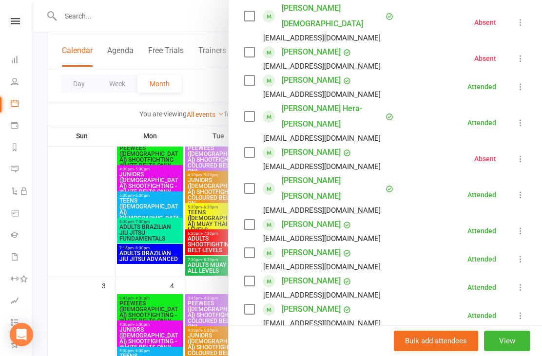
scroll to position [181, 0]
click at [199, 280] on div at bounding box center [287, 178] width 509 height 356
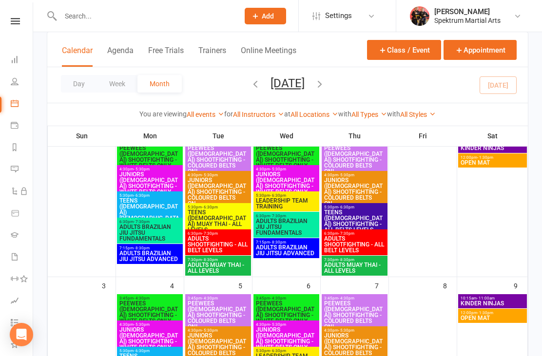
click at [282, 195] on span "- 6:30pm" at bounding box center [278, 196] width 16 height 4
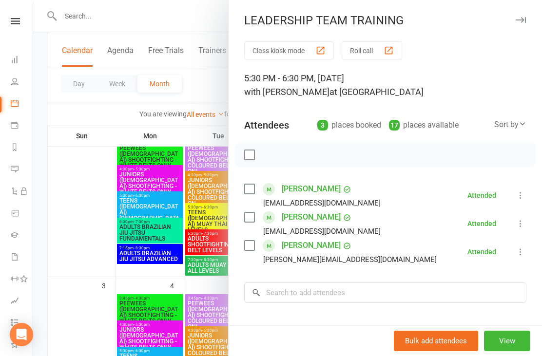
click at [184, 259] on div at bounding box center [287, 178] width 509 height 356
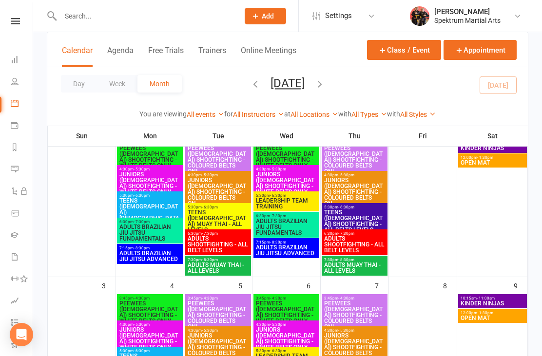
click at [287, 176] on span "JUNIORS (9-12yo) SHOOTFIGHTING - WHITE BELTS ONLY" at bounding box center [287, 183] width 62 height 23
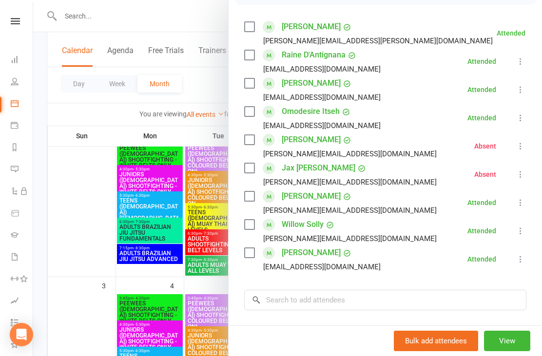
scroll to position [86, 0]
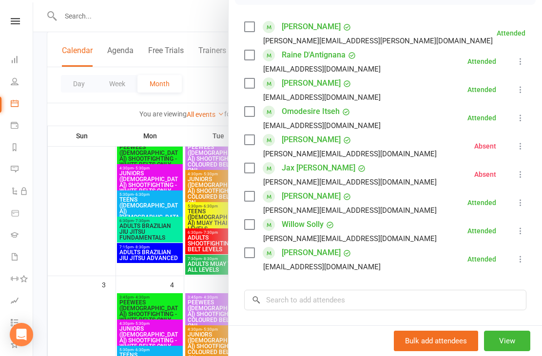
click at [188, 288] on div at bounding box center [287, 178] width 509 height 356
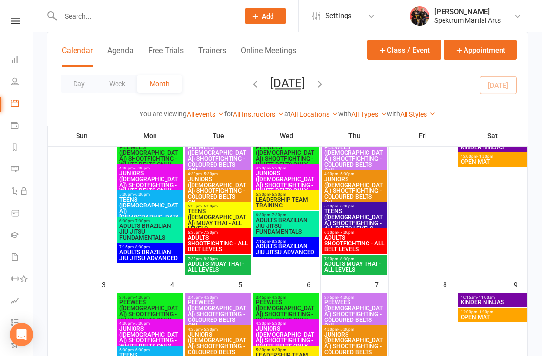
click at [341, 181] on span "JUNIORS ([DEMOGRAPHIC_DATA]) SHOOTFIGHTING - COLOURED BELTS ON..." at bounding box center [355, 191] width 62 height 29
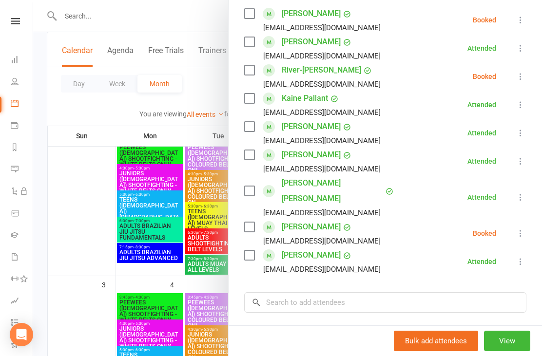
scroll to position [175, 0]
click at [144, 266] on div at bounding box center [287, 178] width 509 height 356
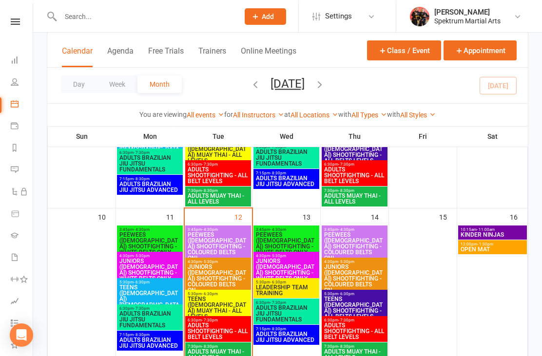
click at [215, 278] on span "JUNIORS ([DEMOGRAPHIC_DATA]) SHOOTFIGHTING - COLOURED BELTS ON..." at bounding box center [218, 278] width 62 height 29
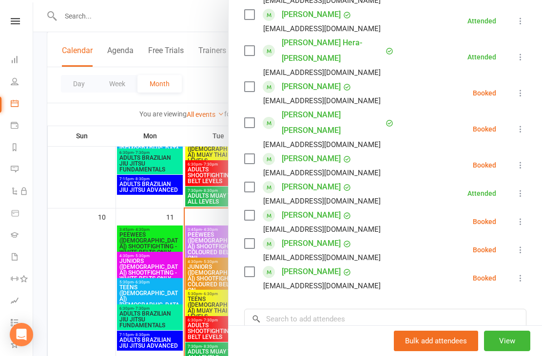
scroll to position [247, 0]
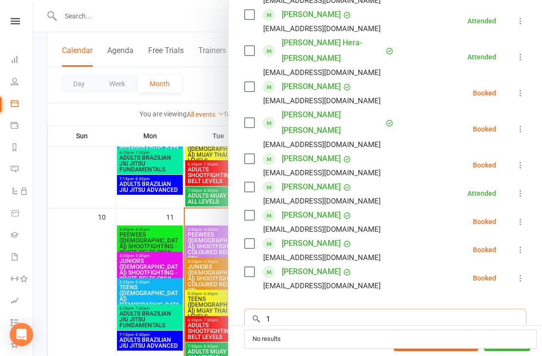
type input "1"
click at [79, 75] on div at bounding box center [287, 178] width 509 height 356
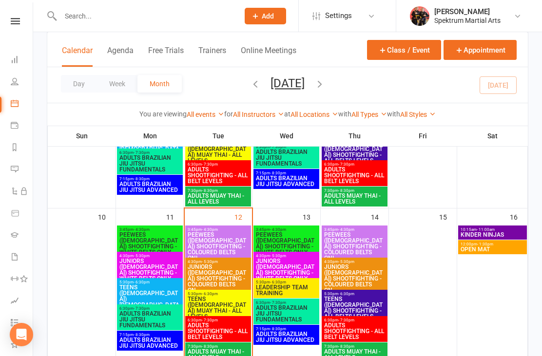
click at [13, 14] on nav "Clubworx Dashboard People Calendar Payments Reports Messages Automations Produc…" at bounding box center [16, 180] width 33 height 356
click at [16, 47] on div "Clubworx" at bounding box center [15, 34] width 33 height 32
click at [20, 61] on link "Dashboard" at bounding box center [22, 61] width 22 height 22
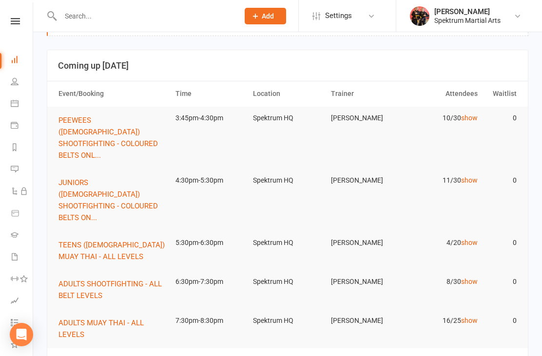
scroll to position [51, 0]
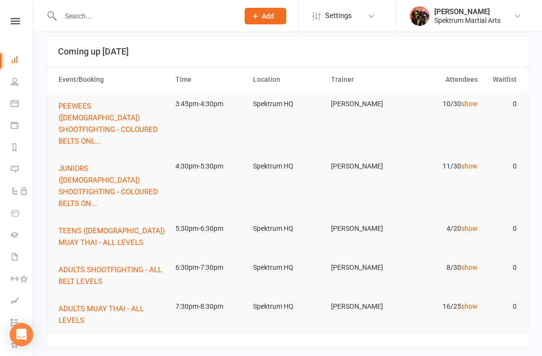
click at [118, 169] on span "JUNIORS ([DEMOGRAPHIC_DATA]) SHOOTFIGHTING - COLOURED BELTS ON..." at bounding box center [108, 186] width 99 height 44
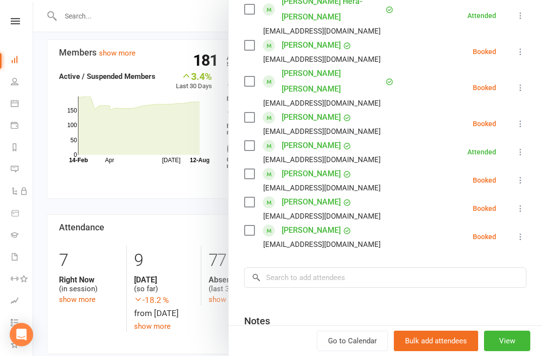
scroll to position [306, 0]
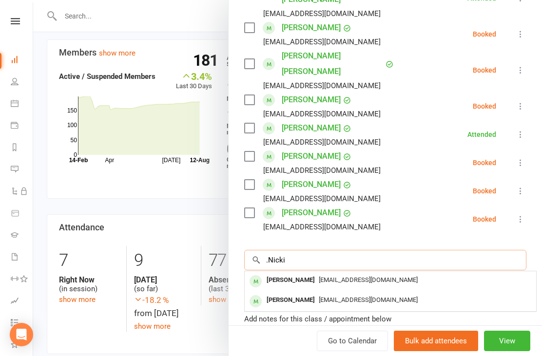
type input ".Nicki"
click at [319, 276] on span "figtreewell@outlook.com" at bounding box center [368, 279] width 99 height 7
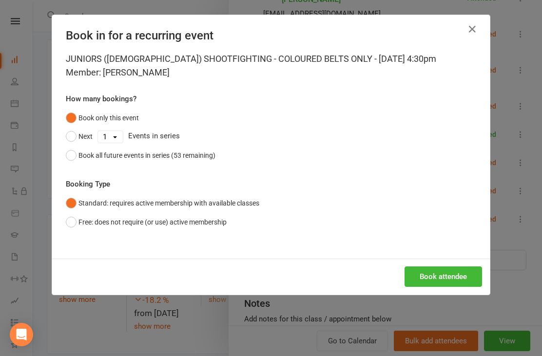
click at [406, 278] on button "Book attendee" at bounding box center [444, 277] width 78 height 20
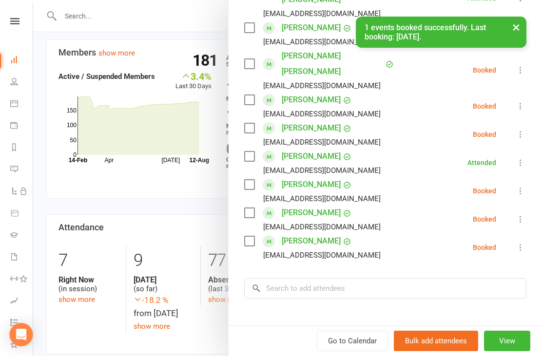
scroll to position [421, 15]
click at [406, 92] on li "Nicki Pozvek figtreewell@outlook.com Booked More info Remove Check in Mark abse…" at bounding box center [385, 106] width 282 height 28
click at [406, 101] on icon at bounding box center [521, 106] width 10 height 10
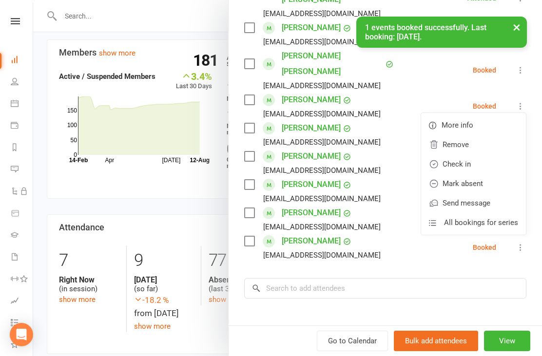
click at [406, 155] on link "Check in" at bounding box center [473, 165] width 105 height 20
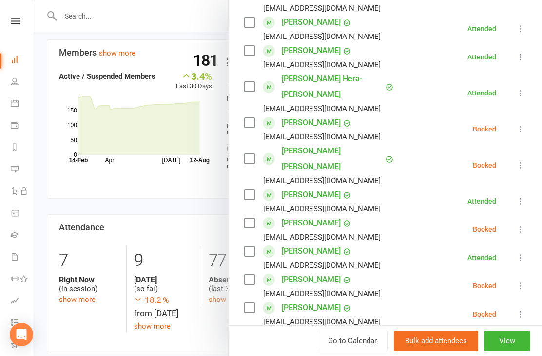
scroll to position [239, 0]
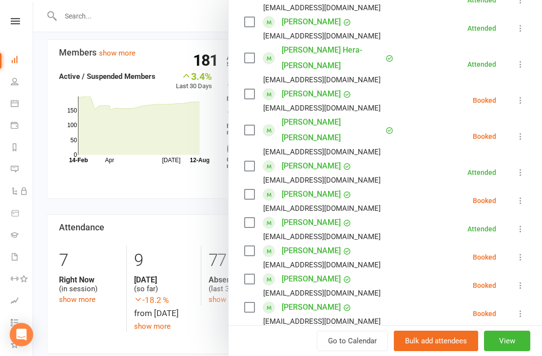
click at [318, 158] on link "Nicki Pozvek" at bounding box center [311, 166] width 59 height 16
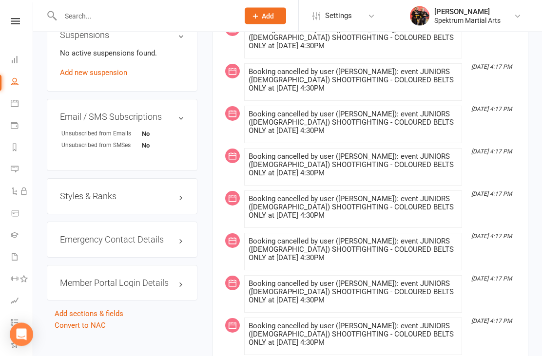
click at [162, 179] on div "Styles & Ranks" at bounding box center [122, 197] width 151 height 36
click at [162, 193] on h3 "Styles & Ranks" at bounding box center [122, 197] width 124 height 10
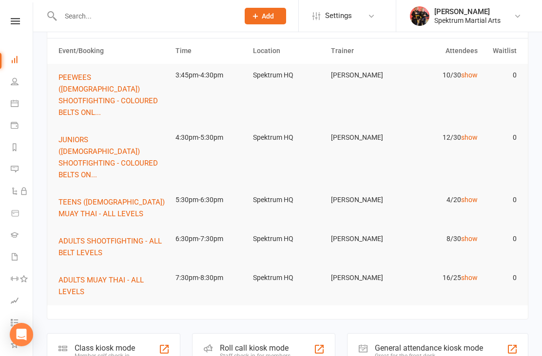
scroll to position [81, 0]
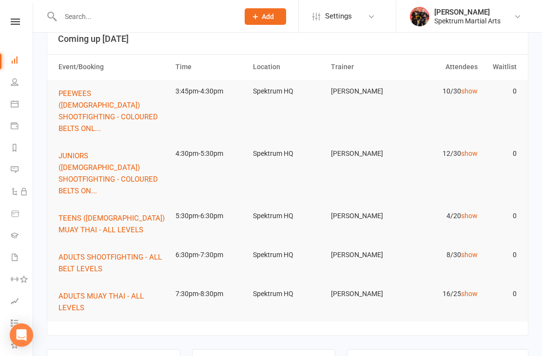
click at [118, 152] on span "JUNIORS ([DEMOGRAPHIC_DATA]) SHOOTFIGHTING - COLOURED BELTS ON..." at bounding box center [108, 173] width 99 height 44
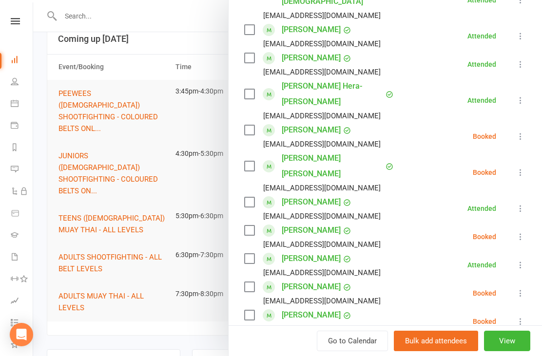
scroll to position [207, 0]
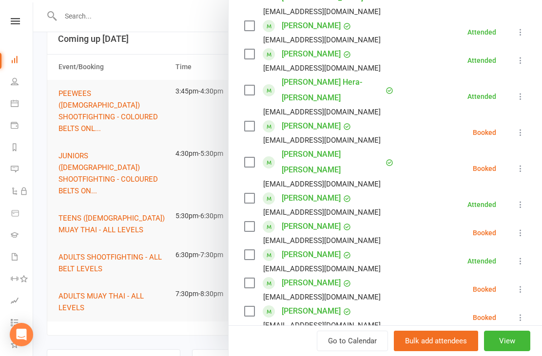
click at [406, 284] on button at bounding box center [521, 290] width 12 height 12
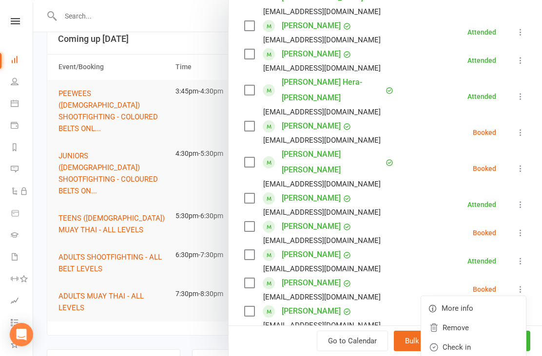
click at [406, 338] on link "Check in" at bounding box center [473, 348] width 105 height 20
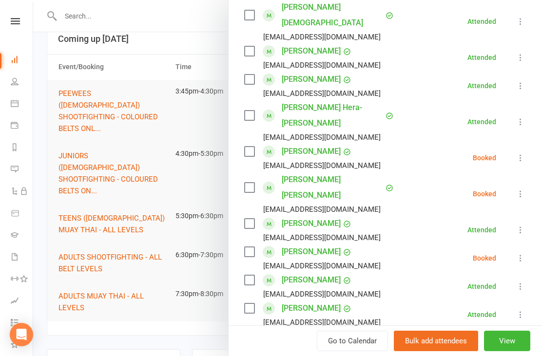
scroll to position [183, 0]
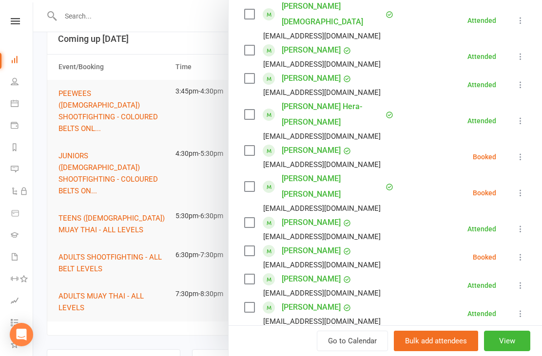
click at [175, 86] on div at bounding box center [287, 178] width 509 height 356
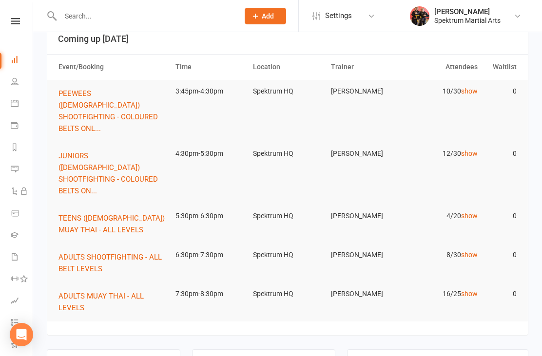
click at [104, 214] on span "TEENS ([DEMOGRAPHIC_DATA]) MUAY THAI - ALL LEVELS" at bounding box center [112, 224] width 106 height 20
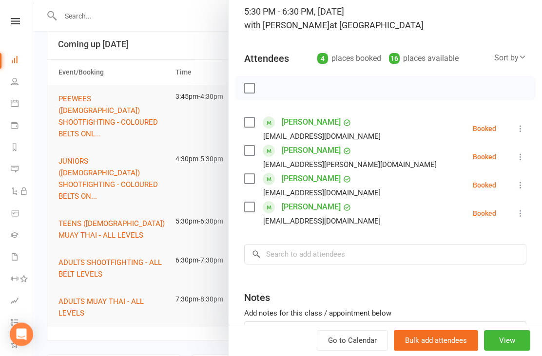
scroll to position [59, 0]
click at [406, 152] on button at bounding box center [521, 158] width 12 height 12
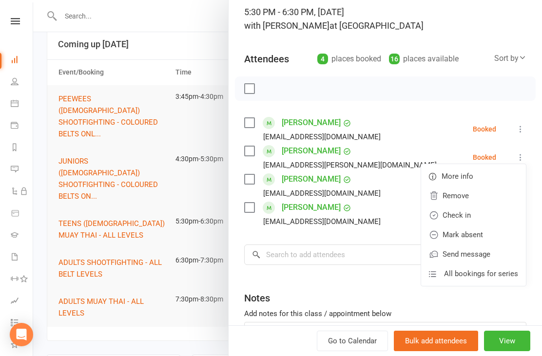
click at [406, 214] on link "Check in" at bounding box center [473, 216] width 105 height 20
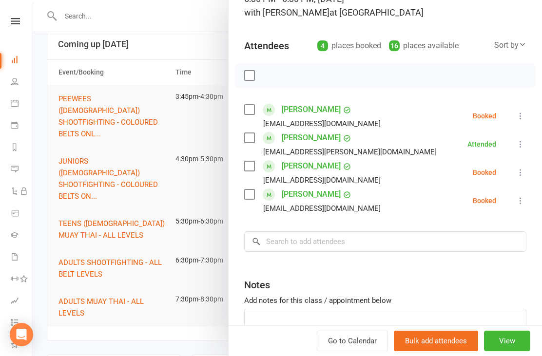
scroll to position [79, 0]
click at [406, 197] on button at bounding box center [521, 202] width 12 height 12
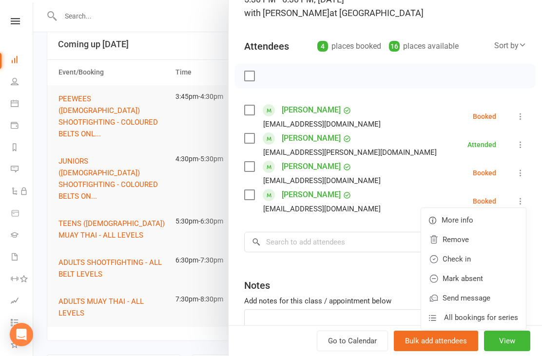
click at [406, 262] on link "Check in" at bounding box center [473, 260] width 105 height 20
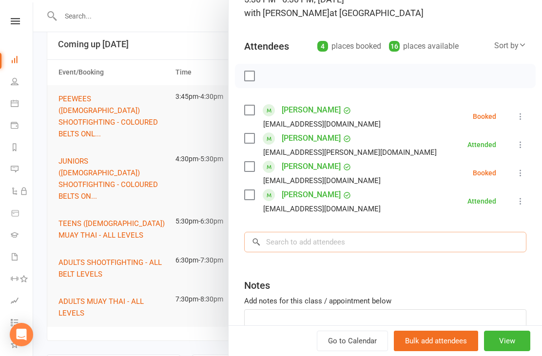
type input "'"
click at [353, 244] on input "'" at bounding box center [385, 242] width 282 height 20
click at [377, 89] on div "Class kiosk mode Roll call 5:30 PM - 6:30 PM, Tuesday, August, 12, 2025 with Sa…" at bounding box center [386, 176] width 314 height 428
click at [406, 115] on icon at bounding box center [521, 117] width 10 height 10
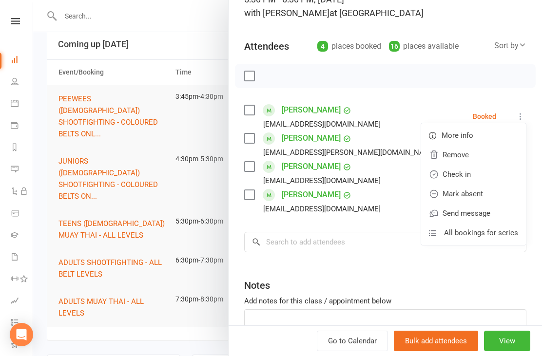
click at [406, 172] on link "Check in" at bounding box center [473, 175] width 105 height 20
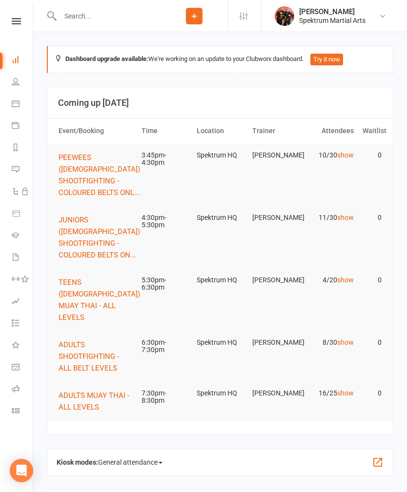
click at [98, 300] on button "TEENS ([DEMOGRAPHIC_DATA]) MUAY THAI - ALL LEVELS" at bounding box center [103, 299] width 88 height 47
